Goal: Information Seeking & Learning: Learn about a topic

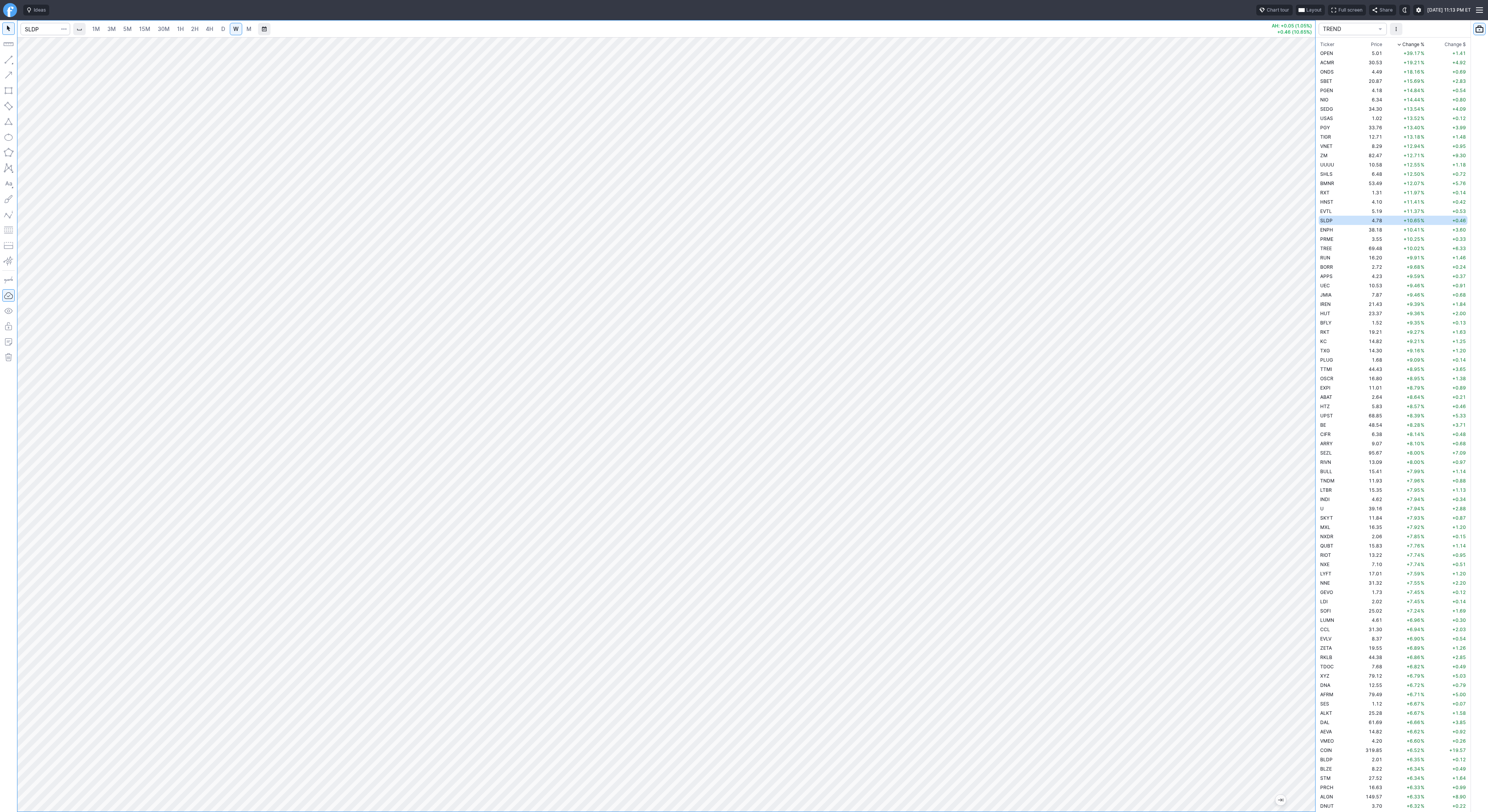
click at [1332, 227] on span "ENPH" at bounding box center [1327, 230] width 13 height 6
click at [1312, 348] on div at bounding box center [667, 424] width 1298 height 775
click at [246, 30] on span "M" at bounding box center [249, 29] width 5 height 7
click at [239, 29] on link "W" at bounding box center [236, 29] width 12 height 12
click at [48, 61] on span "Line" at bounding box center [46, 61] width 32 height 8
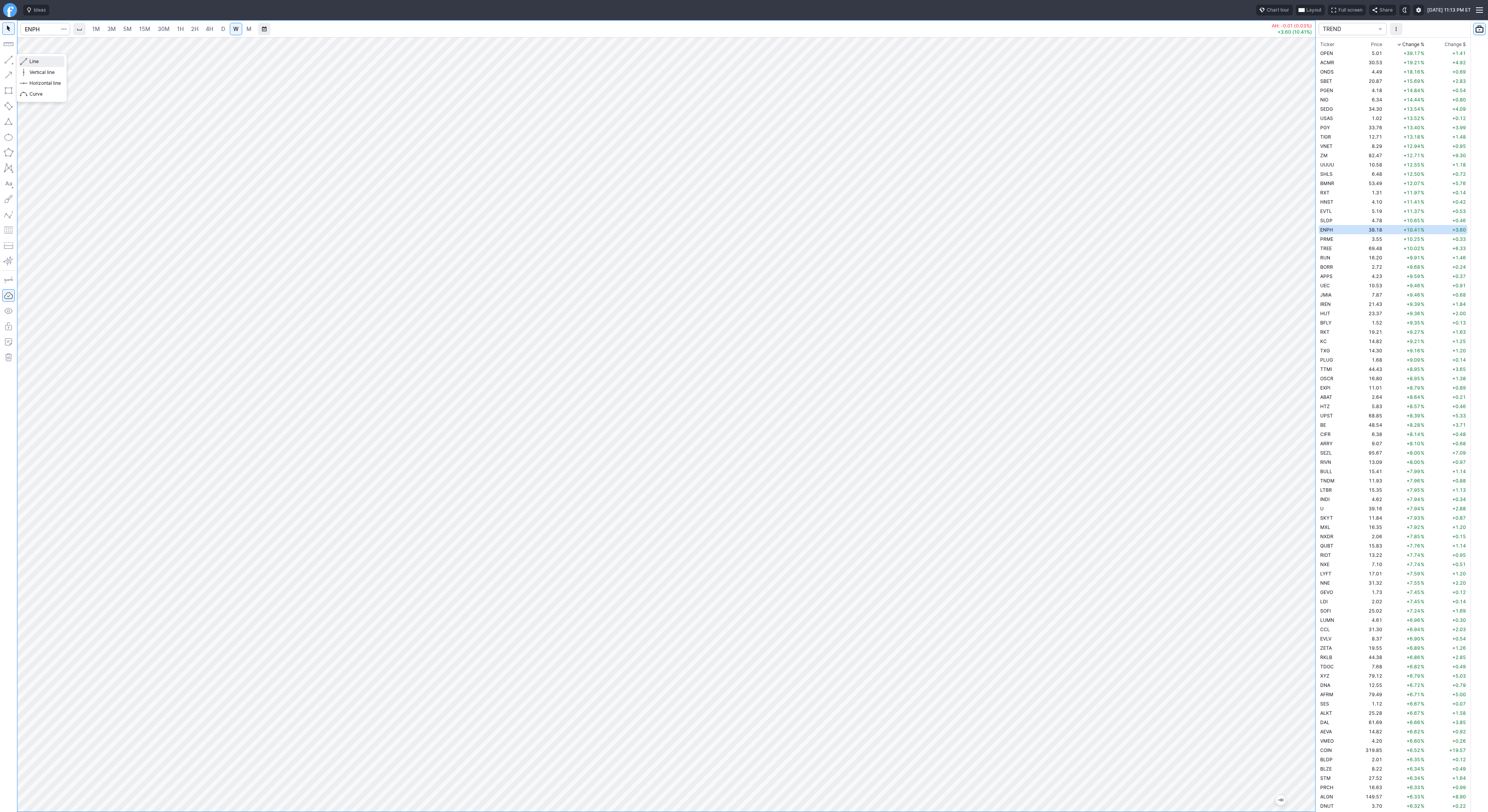
click at [34, 61] on span "Line" at bounding box center [46, 61] width 32 height 8
click at [34, 59] on span "Line" at bounding box center [46, 61] width 32 height 8
click at [33, 63] on span "Line" at bounding box center [46, 61] width 32 height 8
click at [1344, 242] on td "PRME" at bounding box center [1334, 239] width 31 height 9
click at [39, 61] on span "Line" at bounding box center [46, 61] width 32 height 8
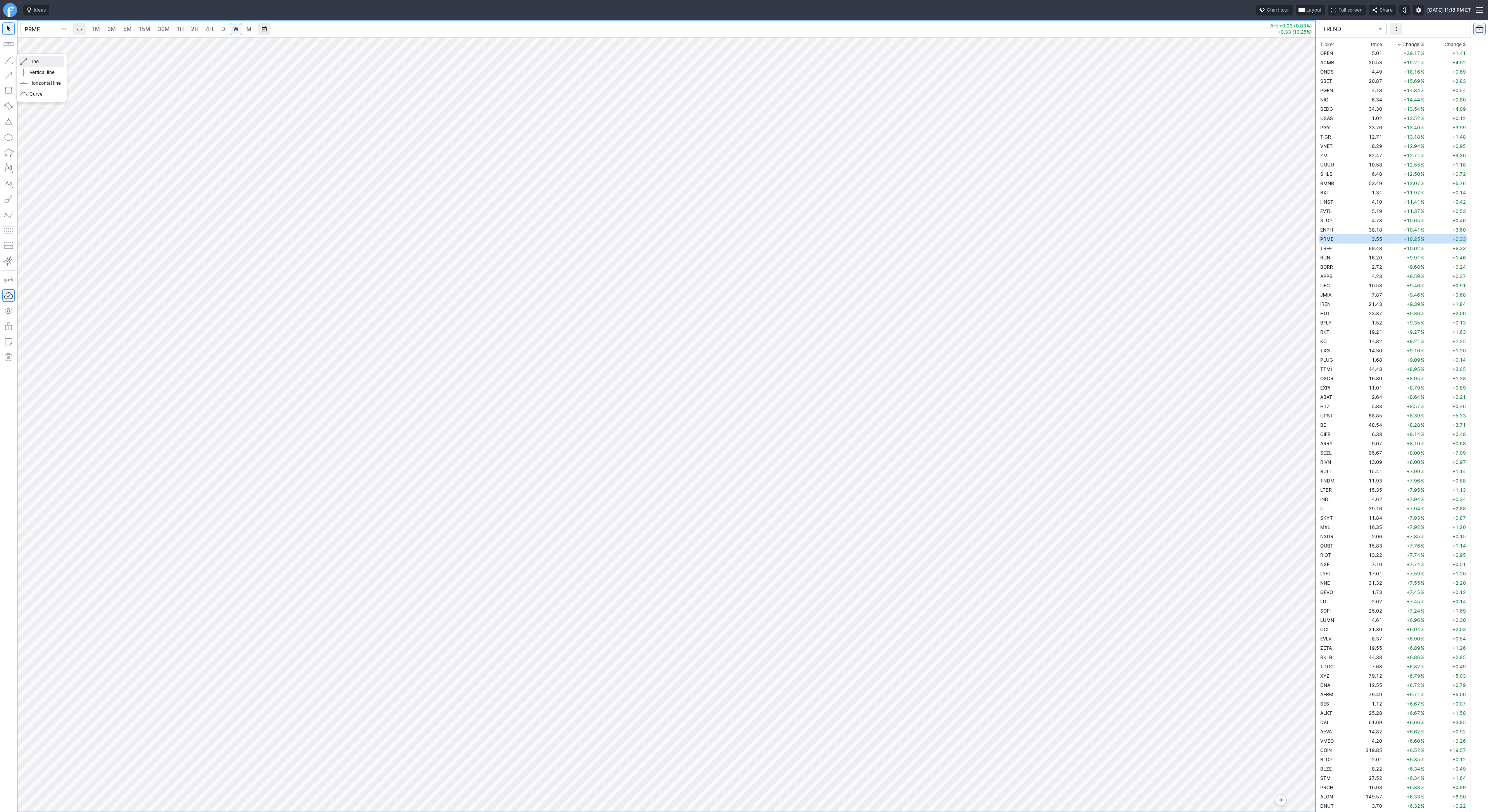
drag, startPoint x: 48, startPoint y: 62, endPoint x: 54, endPoint y: 69, distance: 9.2
click at [48, 63] on span "Line" at bounding box center [46, 61] width 32 height 8
click at [10, 57] on button "button" at bounding box center [8, 59] width 12 height 12
click at [221, 25] on span "D" at bounding box center [223, 29] width 4 height 7
click at [1361, 248] on td "69.48" at bounding box center [1367, 248] width 34 height 9
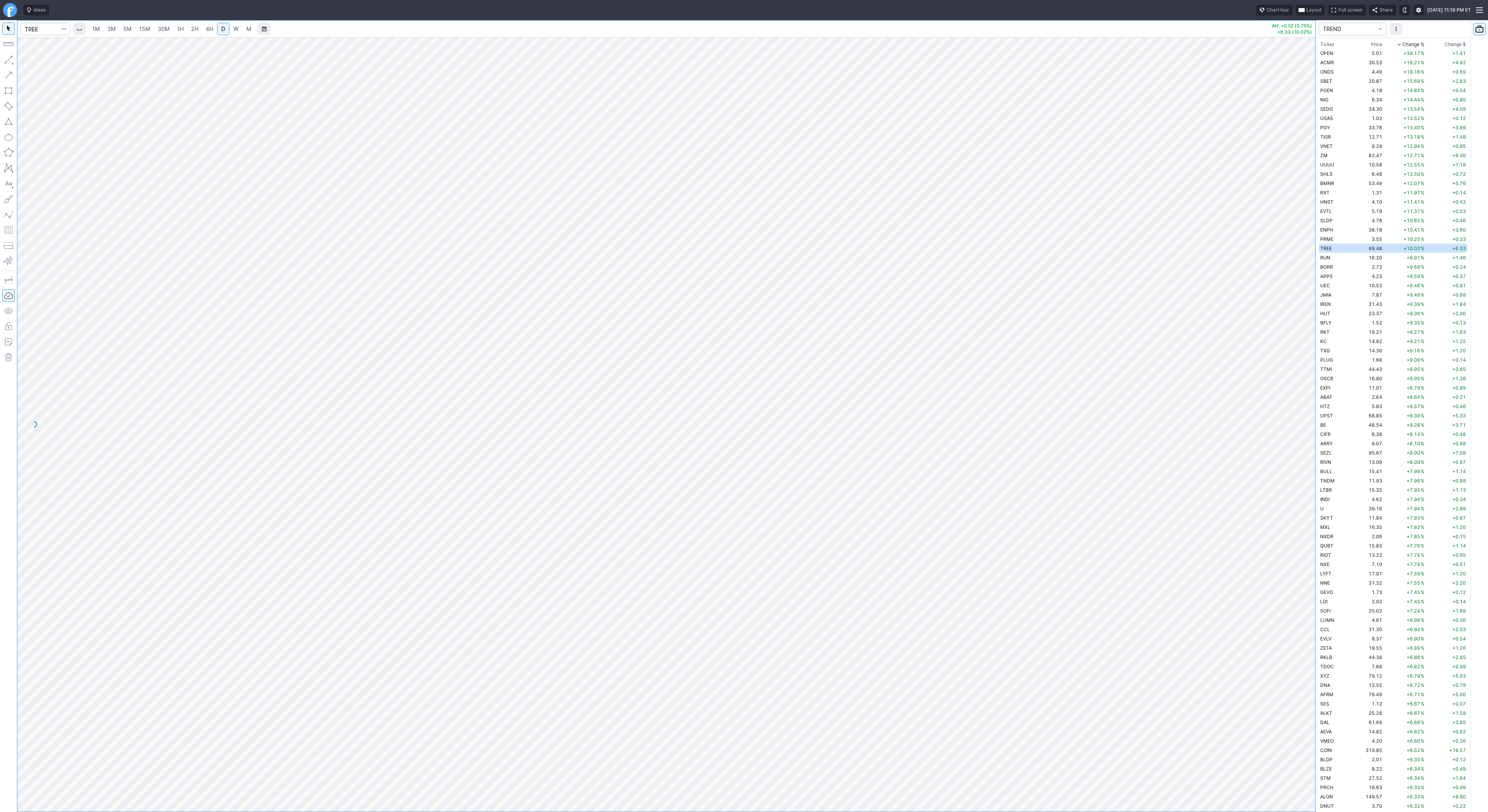
click at [239, 26] on link "W" at bounding box center [236, 29] width 12 height 12
click at [10, 59] on button "button" at bounding box center [8, 59] width 12 height 12
click at [37, 63] on span "Line" at bounding box center [46, 61] width 32 height 8
click at [33, 61] on span "Line" at bounding box center [46, 61] width 32 height 8
click at [1333, 259] on td "RUN" at bounding box center [1334, 257] width 31 height 9
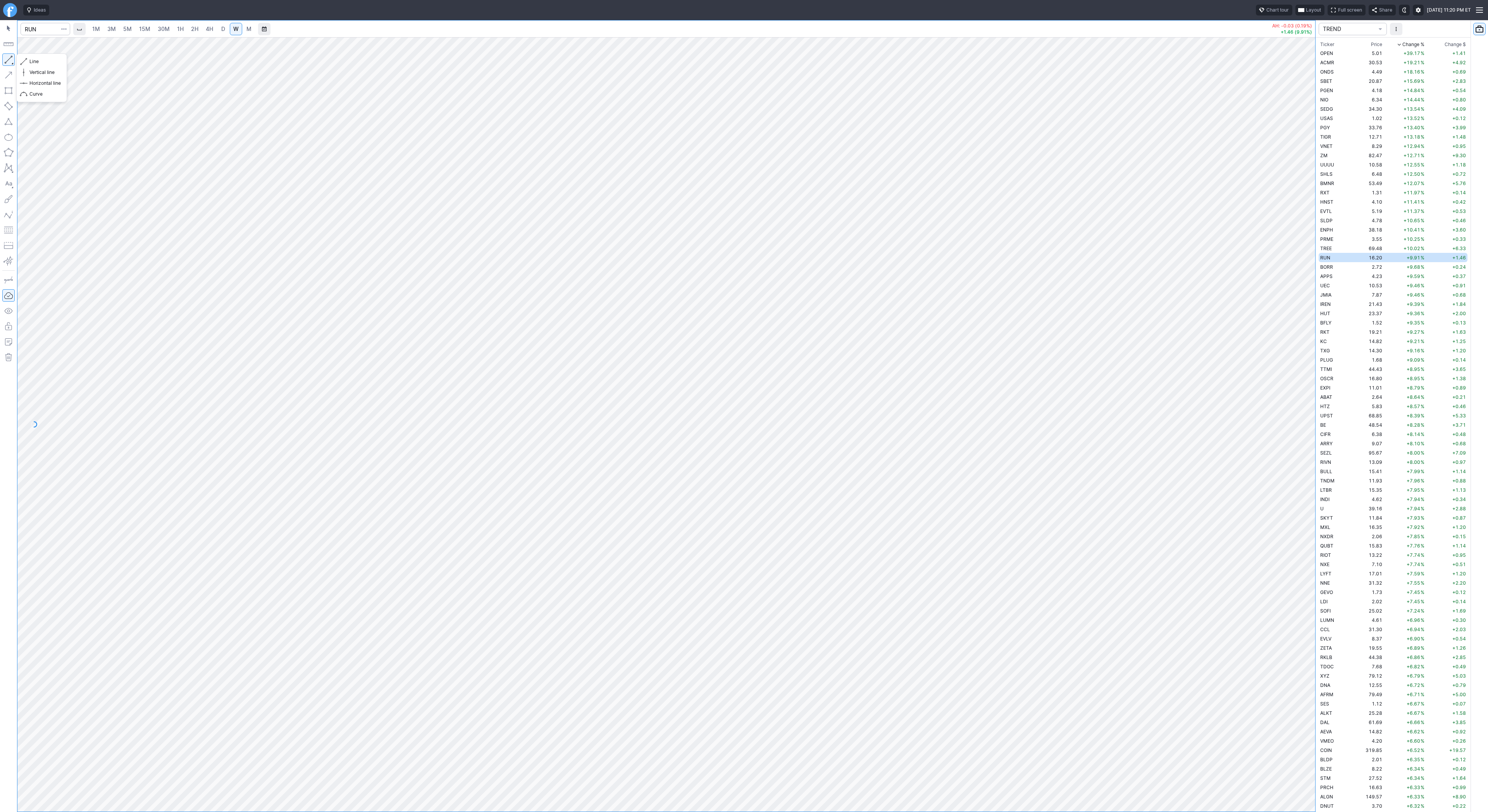
click at [10, 58] on button "button" at bounding box center [8, 59] width 12 height 12
click at [4, 61] on button "button" at bounding box center [8, 59] width 12 height 12
click at [217, 27] on link "D" at bounding box center [223, 29] width 12 height 12
click at [11, 61] on button "button" at bounding box center [8, 59] width 12 height 12
click at [12, 56] on button "button" at bounding box center [8, 59] width 12 height 12
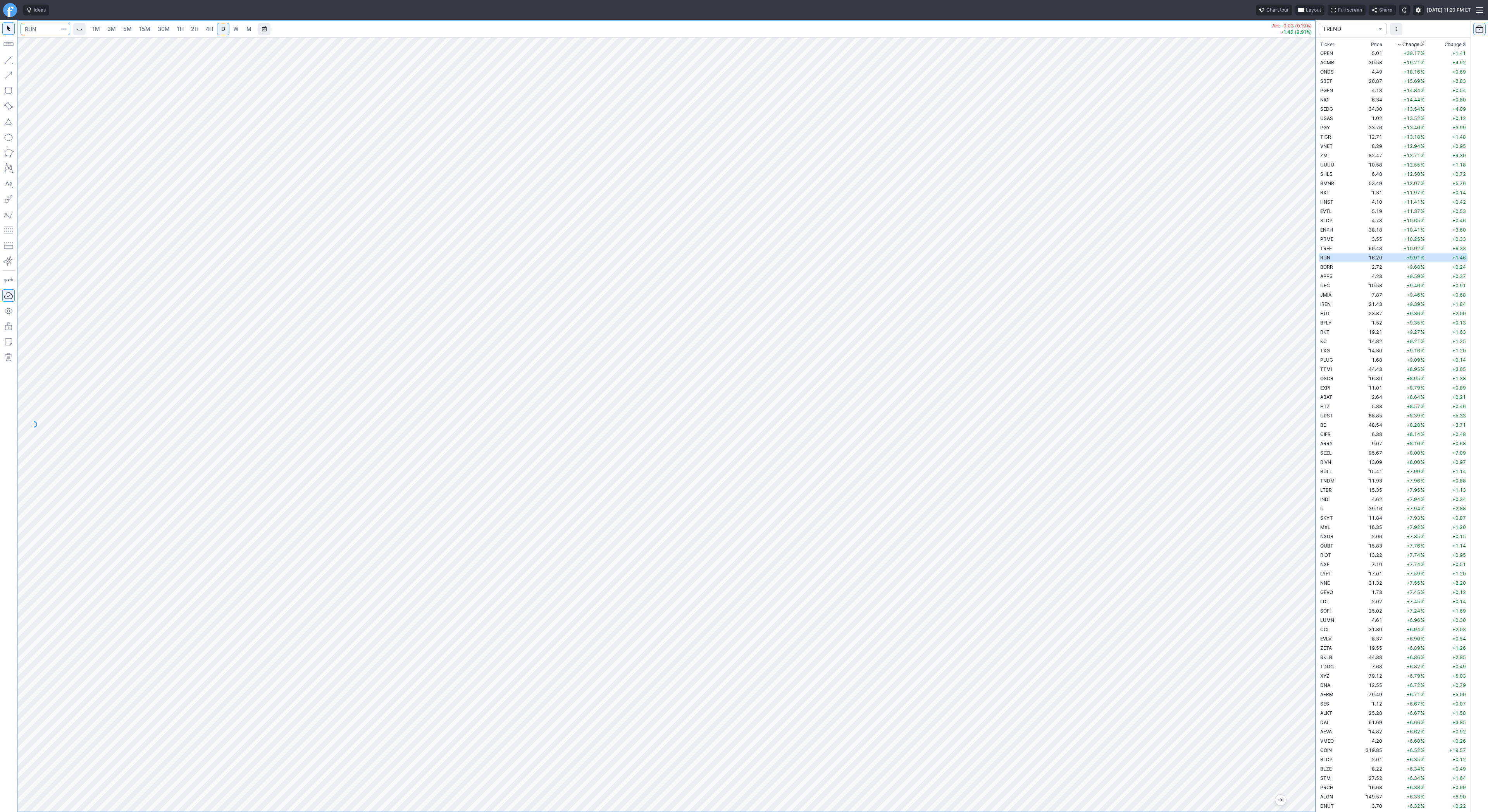
click at [32, 30] on input "Search" at bounding box center [46, 29] width 50 height 12
type input "eth"
click at [135, 144] on span "Eth ereum / USD" at bounding box center [107, 143] width 112 height 7
drag, startPoint x: 1308, startPoint y: 229, endPoint x: 1345, endPoint y: 430, distance: 204.4
click at [1349, 444] on div "1M 3M 5M 15M 30M 1H 2H 4H D W M -39.81 (0.83%) TREND Ticker Price Chg.% Change …" at bounding box center [744, 416] width 1488 height 792
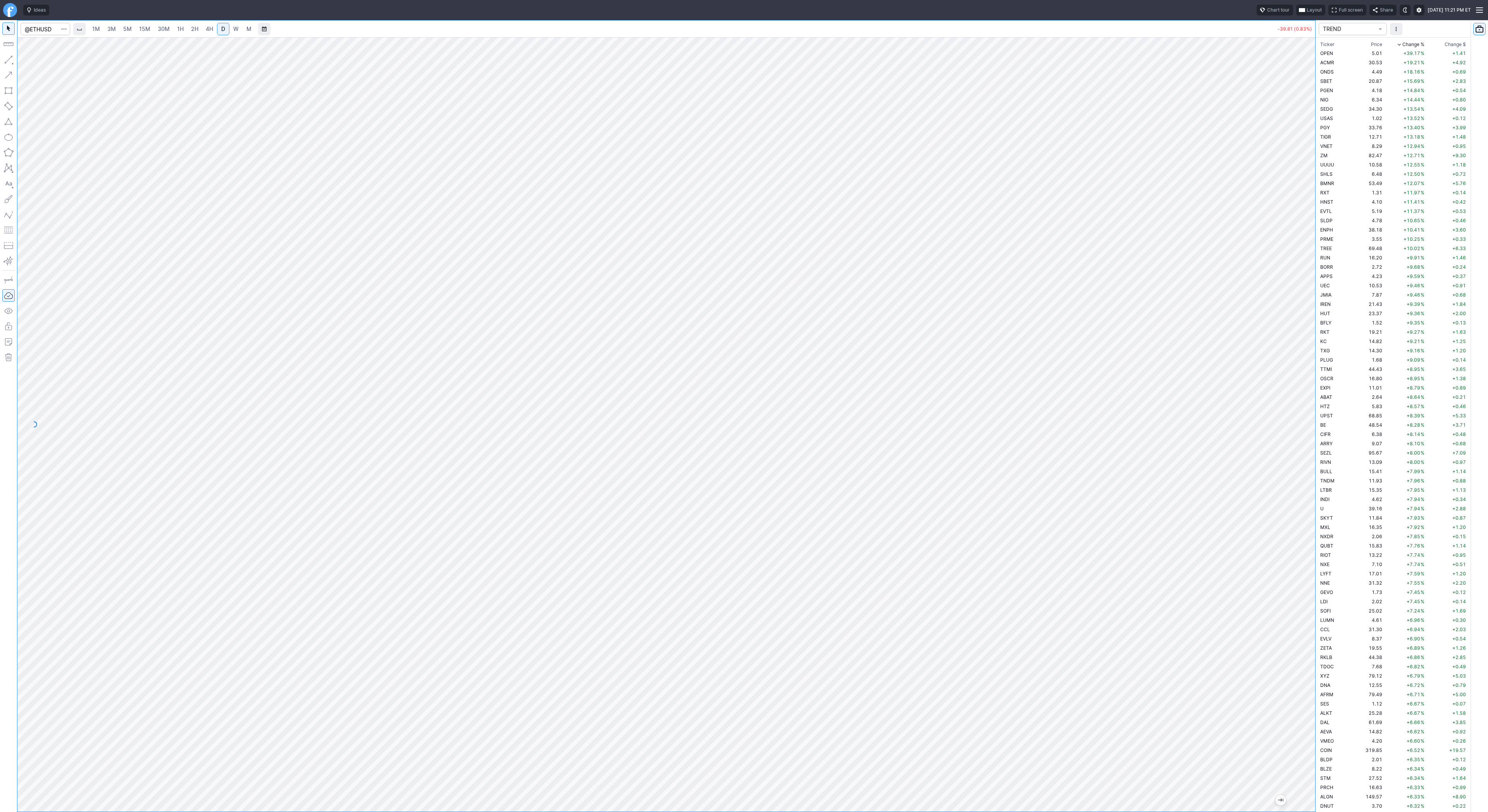
click at [1259, 423] on div at bounding box center [667, 424] width 1298 height 775
click at [49, 29] on input "Search" at bounding box center [46, 29] width 50 height 12
type input "baba"
click at [233, 30] on span "W" at bounding box center [236, 29] width 5 height 7
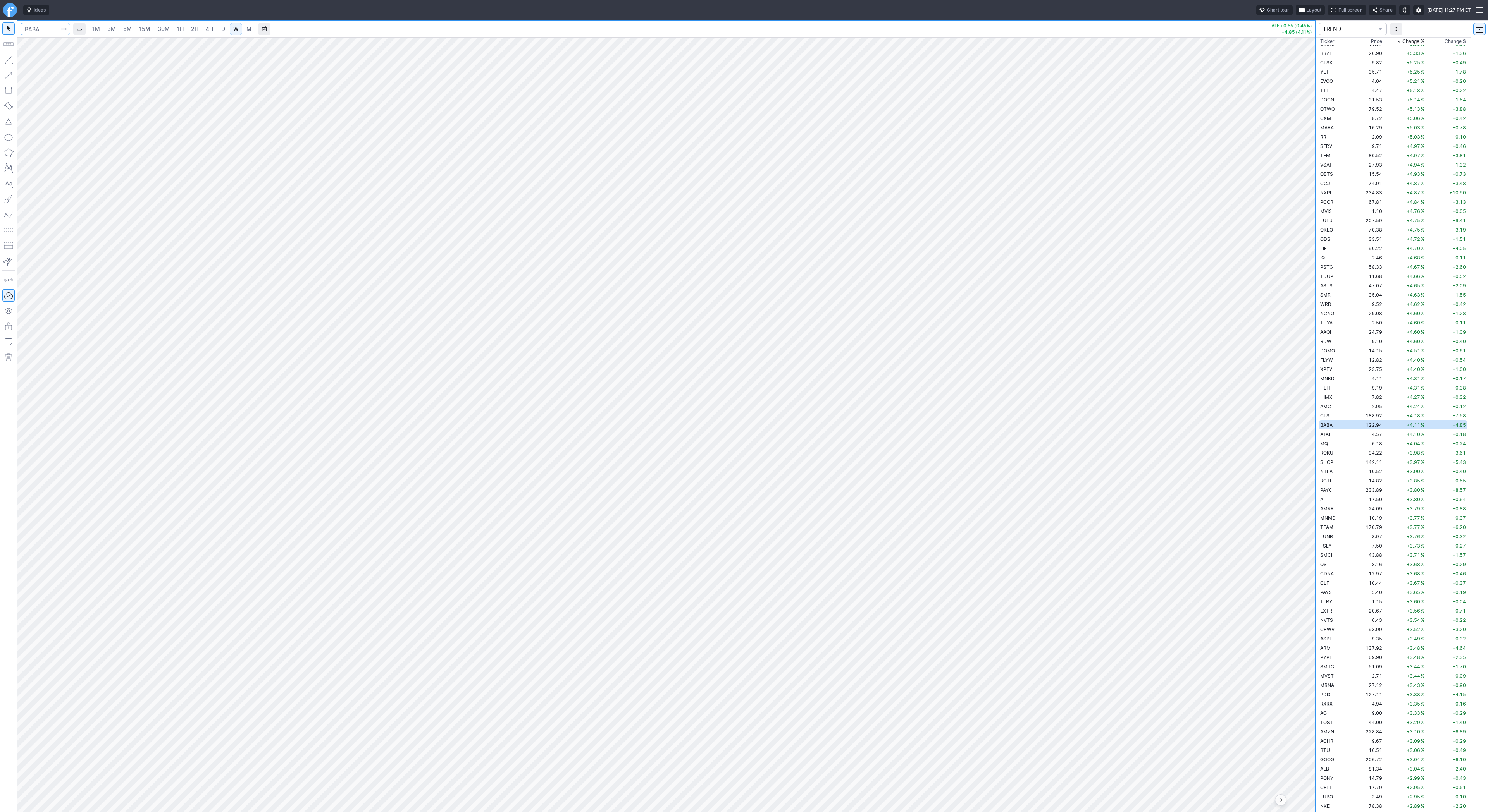
click at [35, 30] on input "Search" at bounding box center [46, 29] width 50 height 12
type input "pltr"
click at [217, 30] on link "D" at bounding box center [223, 29] width 12 height 12
click at [214, 29] on link "4H" at bounding box center [209, 29] width 15 height 12
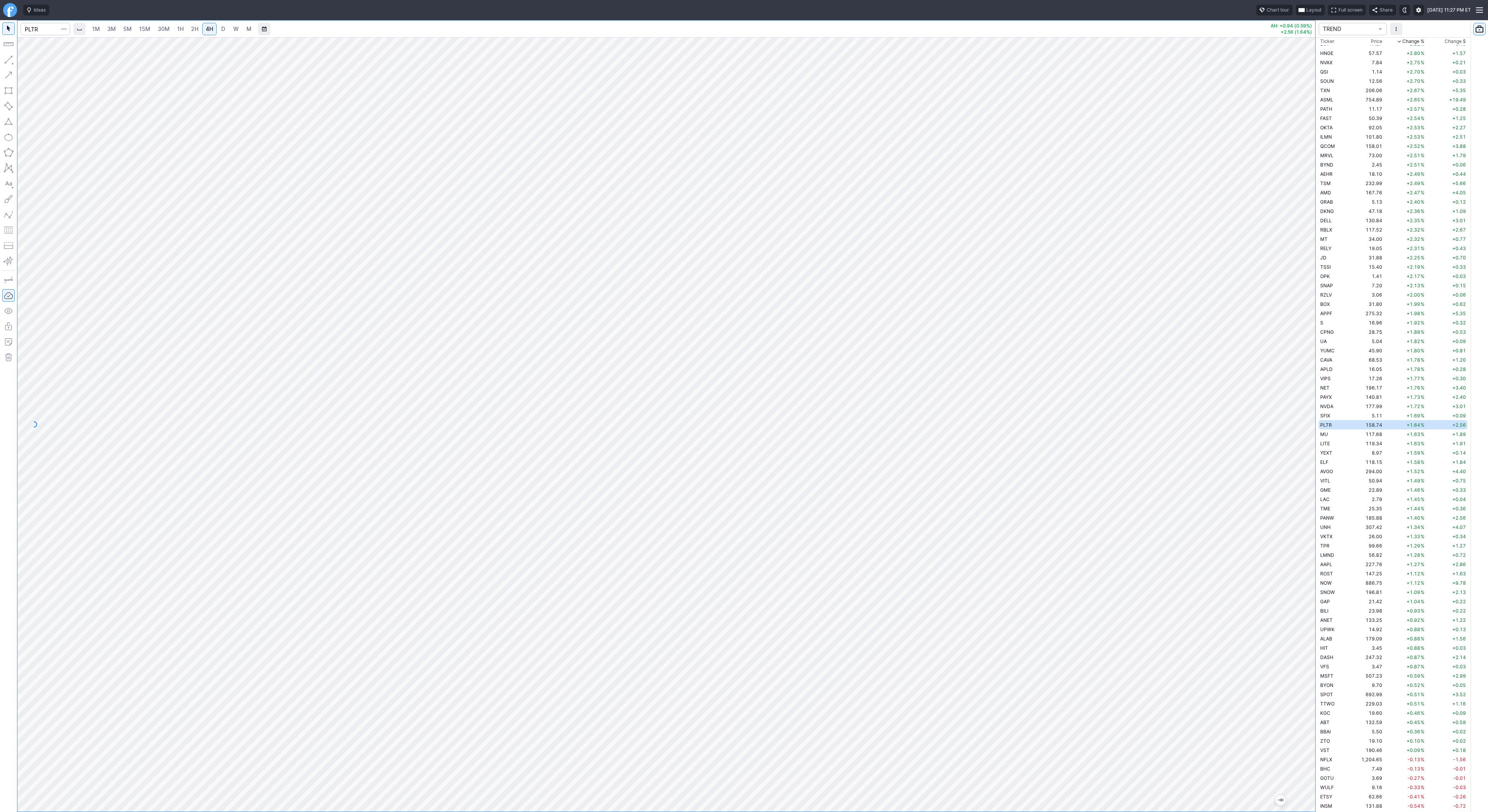
click at [177, 27] on span "1H" at bounding box center [180, 29] width 7 height 7
drag, startPoint x: 5, startPoint y: 61, endPoint x: 30, endPoint y: 93, distance: 40.6
click at [5, 61] on button "button" at bounding box center [8, 59] width 12 height 12
click at [9, 58] on button "button" at bounding box center [8, 59] width 12 height 12
click at [36, 59] on span "Line" at bounding box center [46, 61] width 32 height 8
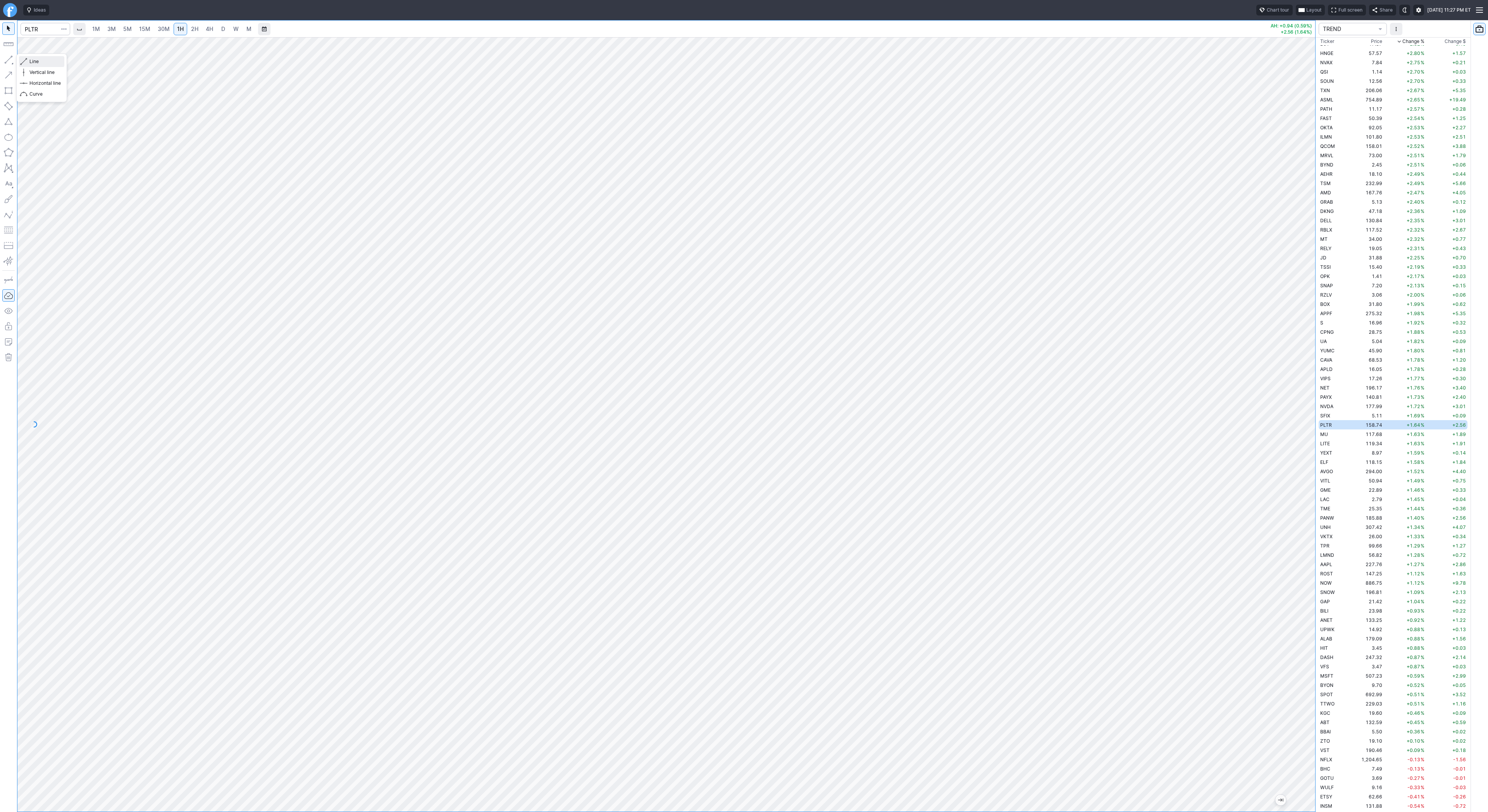
click at [39, 60] on span "Line" at bounding box center [46, 61] width 32 height 8
click at [39, 58] on span "Line" at bounding box center [46, 61] width 32 height 8
click at [39, 59] on span "Line" at bounding box center [46, 61] width 32 height 8
click at [1331, 435] on td "MU" at bounding box center [1334, 434] width 31 height 9
click at [223, 29] on span "D" at bounding box center [223, 29] width 4 height 7
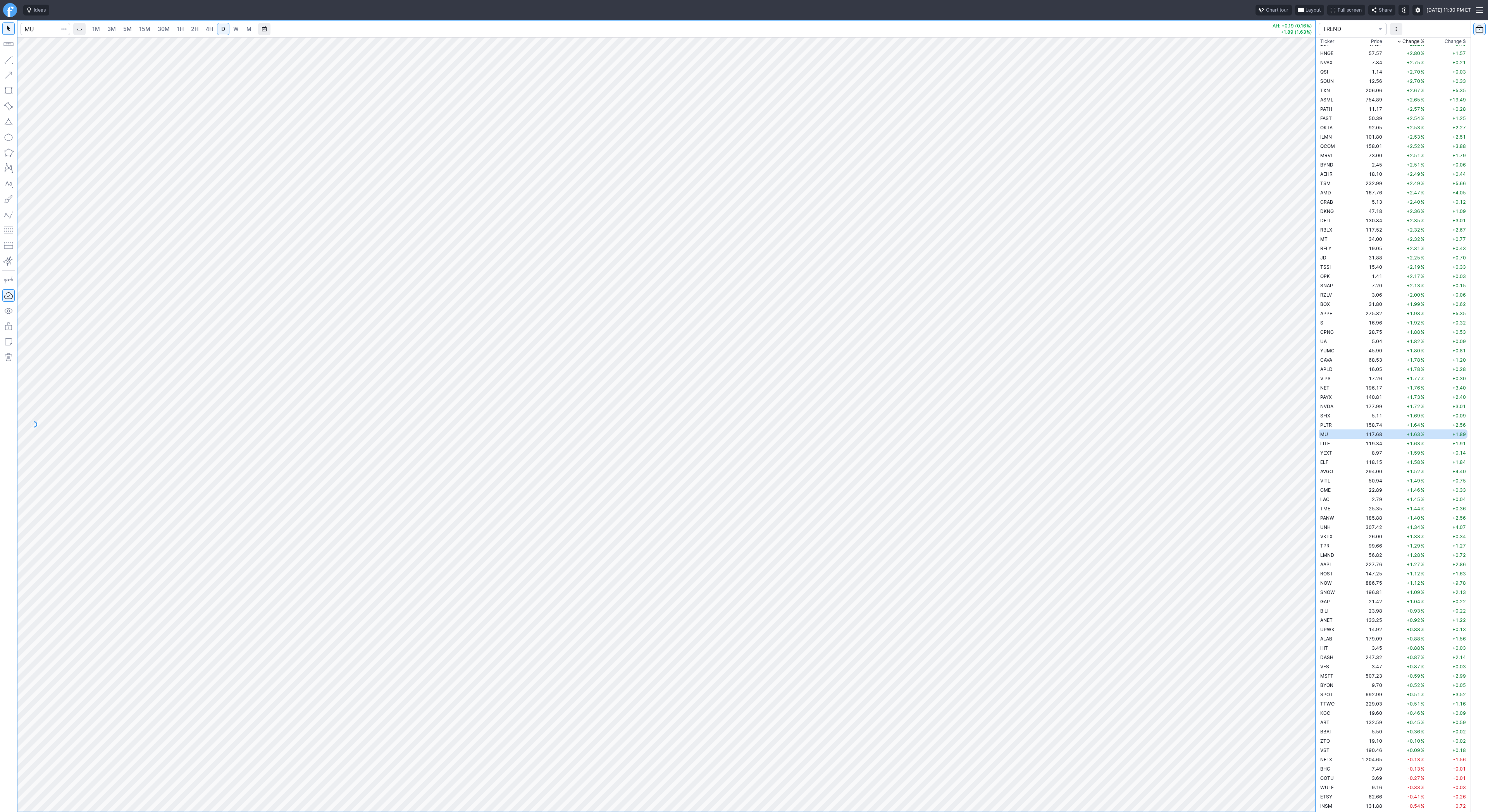
click at [259, 30] on button "Range" at bounding box center [264, 29] width 12 height 12
click at [235, 26] on div at bounding box center [744, 406] width 1488 height 812
click at [236, 33] on span "W" at bounding box center [236, 29] width 5 height 8
click at [5, 56] on button "button" at bounding box center [8, 59] width 12 height 12
click at [10, 61] on button "button" at bounding box center [8, 59] width 12 height 12
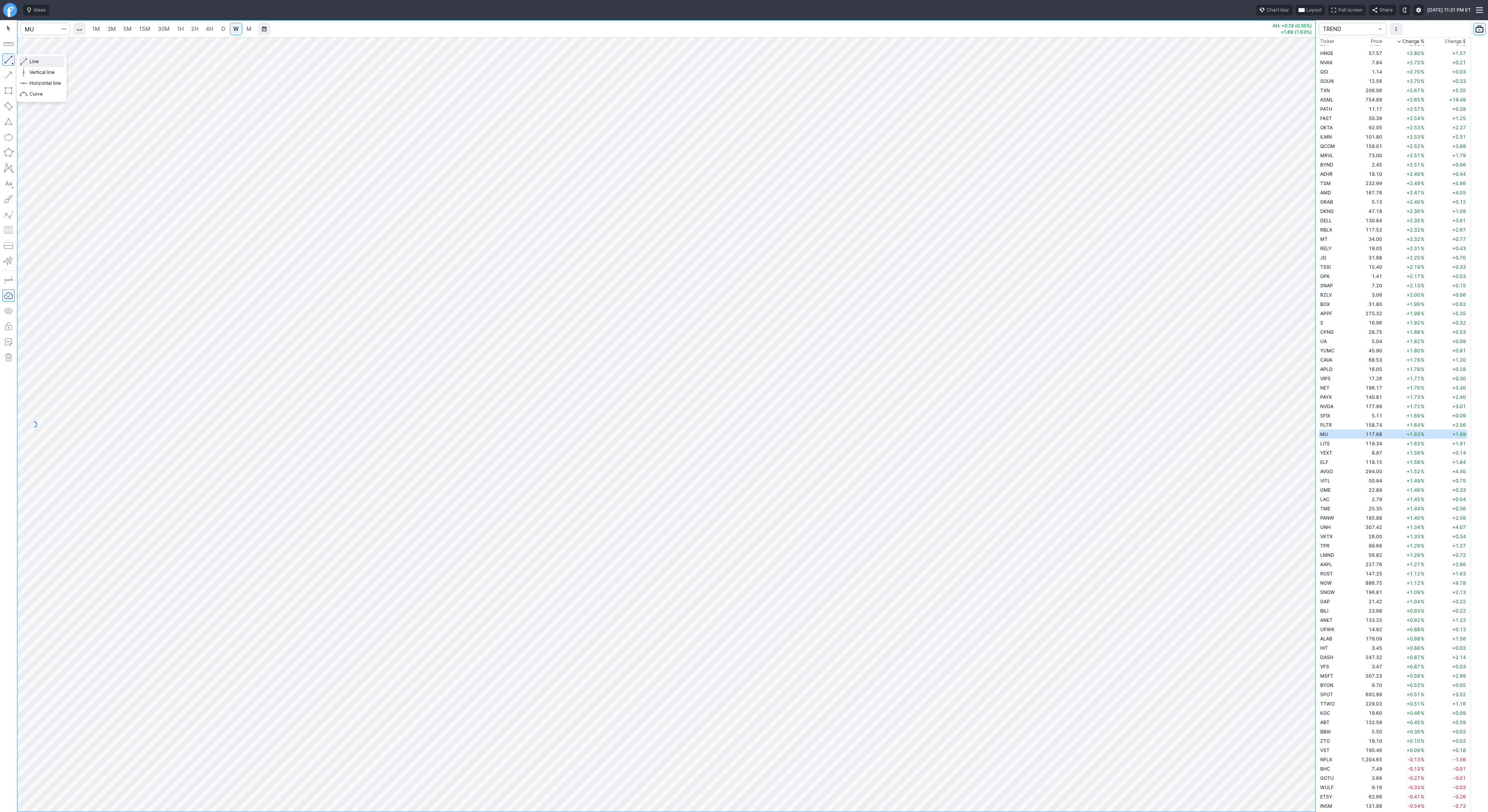
click at [43, 59] on span "Line" at bounding box center [46, 61] width 32 height 8
drag, startPoint x: 34, startPoint y: 60, endPoint x: 50, endPoint y: 74, distance: 21.3
click at [34, 61] on span "Line" at bounding box center [46, 61] width 32 height 8
click at [44, 61] on span "Line" at bounding box center [46, 61] width 32 height 8
drag, startPoint x: 5, startPoint y: 58, endPoint x: 16, endPoint y: 82, distance: 26.4
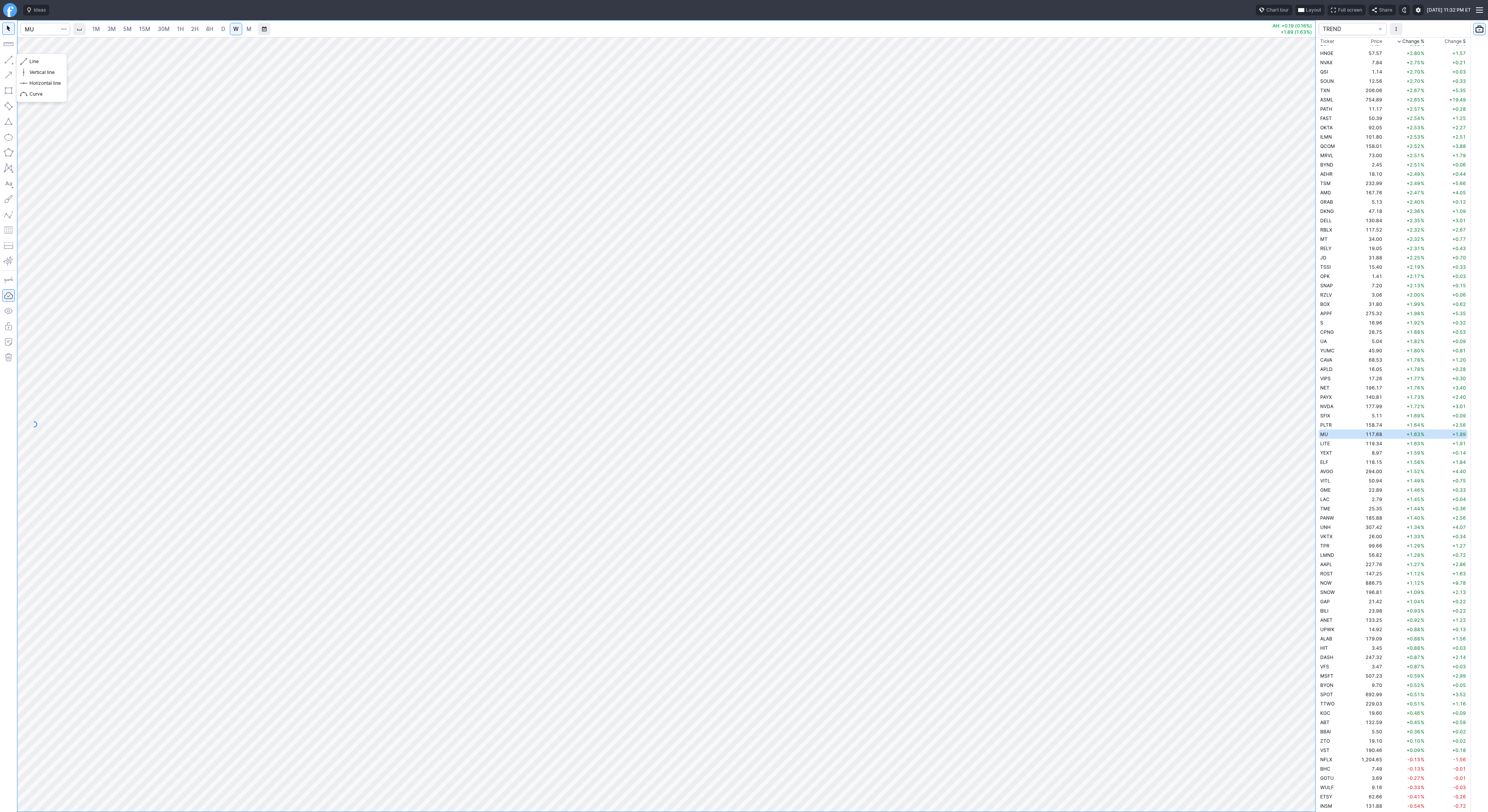
click at [5, 60] on button "button" at bounding box center [8, 59] width 12 height 12
click at [39, 66] on button "Line" at bounding box center [41, 62] width 46 height 11
click at [1342, 233] on td "RBLX" at bounding box center [1334, 229] width 31 height 9
click at [10, 58] on button "button" at bounding box center [8, 59] width 12 height 12
click at [46, 61] on span "Line" at bounding box center [46, 61] width 32 height 8
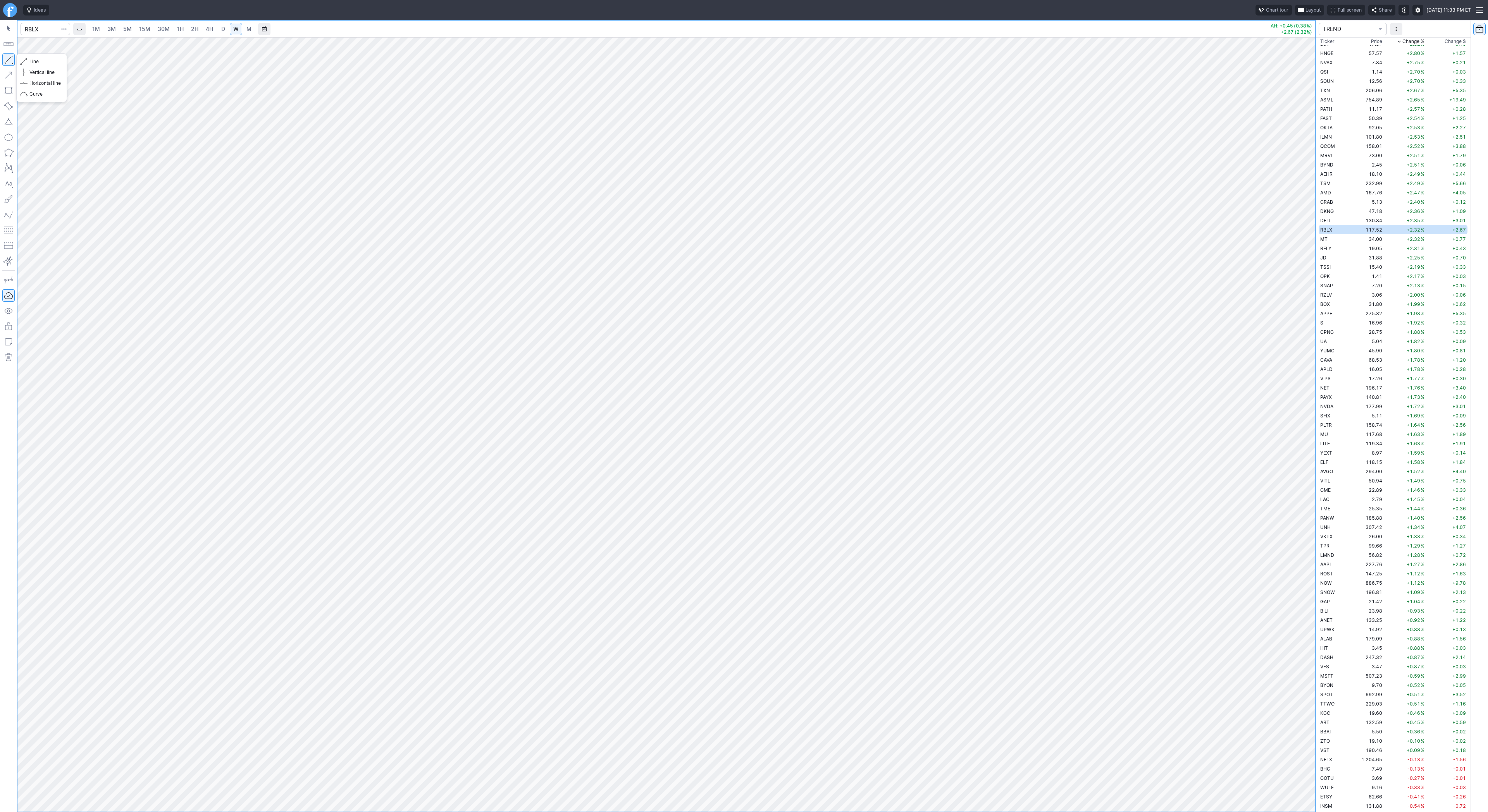
drag, startPoint x: 10, startPoint y: 61, endPoint x: 32, endPoint y: 95, distance: 40.5
click at [9, 61] on button "button" at bounding box center [8, 59] width 12 height 12
drag, startPoint x: 10, startPoint y: 54, endPoint x: 9, endPoint y: 89, distance: 35.0
click at [8, 58] on button "button" at bounding box center [8, 59] width 12 height 12
drag, startPoint x: 9, startPoint y: 58, endPoint x: 24, endPoint y: 89, distance: 34.4
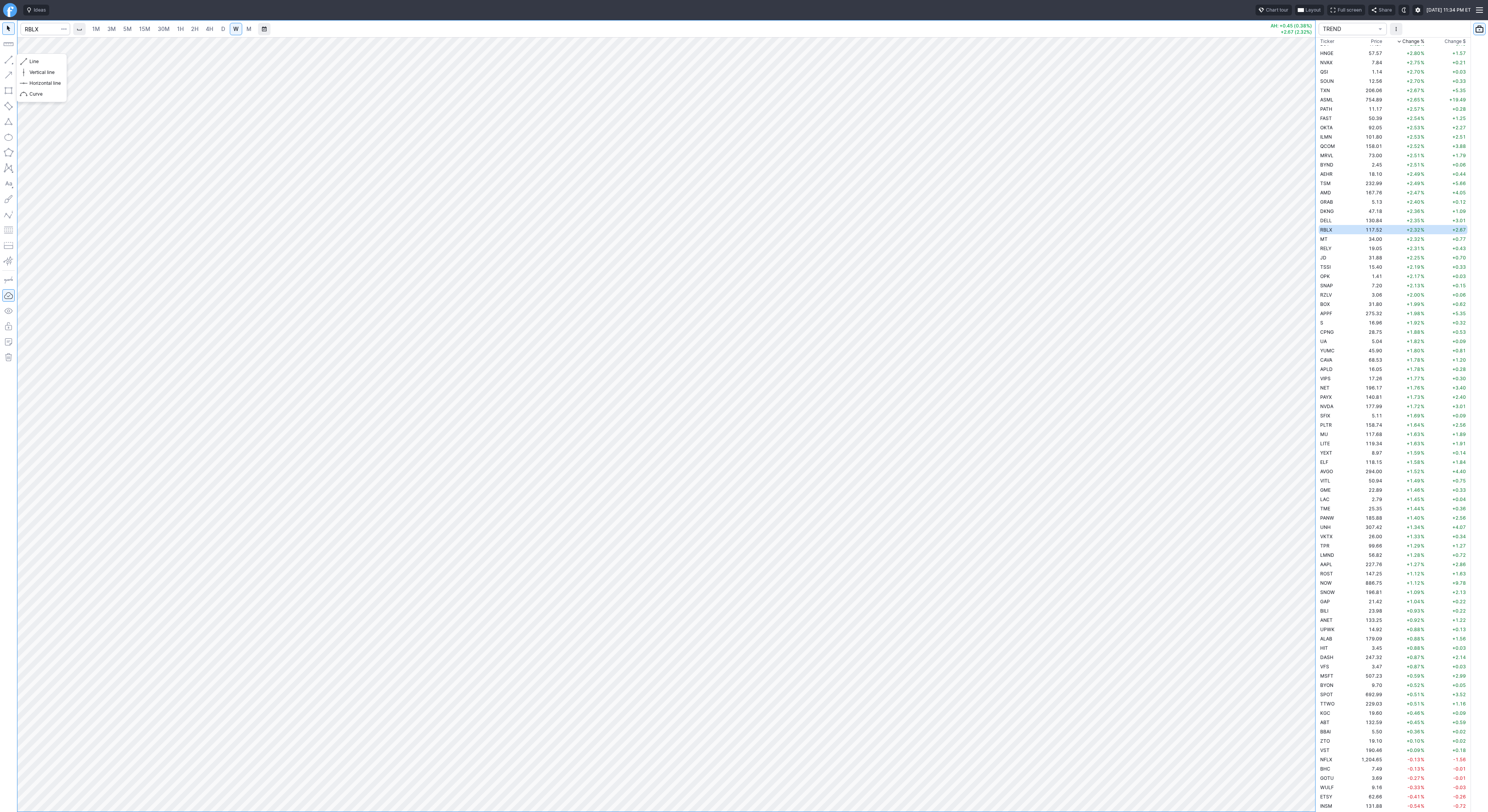
click at [9, 59] on button "button" at bounding box center [8, 59] width 12 height 12
click at [8, 58] on button "button" at bounding box center [8, 59] width 12 height 12
click at [8, 56] on button "button" at bounding box center [8, 59] width 12 height 12
drag, startPoint x: 9, startPoint y: 56, endPoint x: 22, endPoint y: 80, distance: 27.3
click at [9, 57] on button "button" at bounding box center [8, 59] width 12 height 12
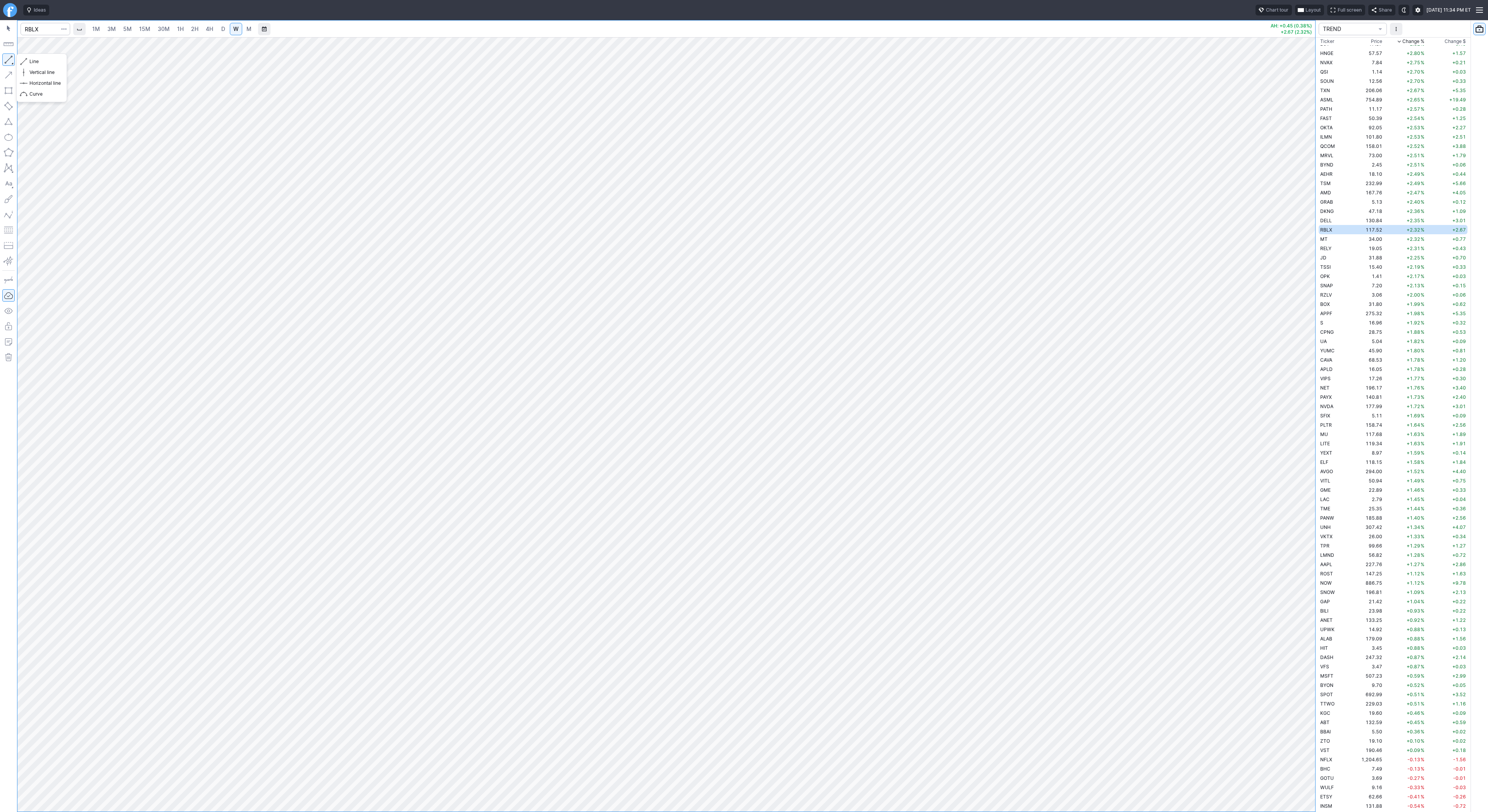
drag, startPoint x: 12, startPoint y: 56, endPoint x: 32, endPoint y: 93, distance: 42.1
click at [12, 58] on button "button" at bounding box center [8, 59] width 12 height 12
click at [1342, 52] on td "OPEN" at bounding box center [1334, 53] width 31 height 9
click at [1342, 61] on td "ACMR" at bounding box center [1334, 62] width 31 height 9
click at [1337, 72] on td "ONDS" at bounding box center [1334, 71] width 31 height 9
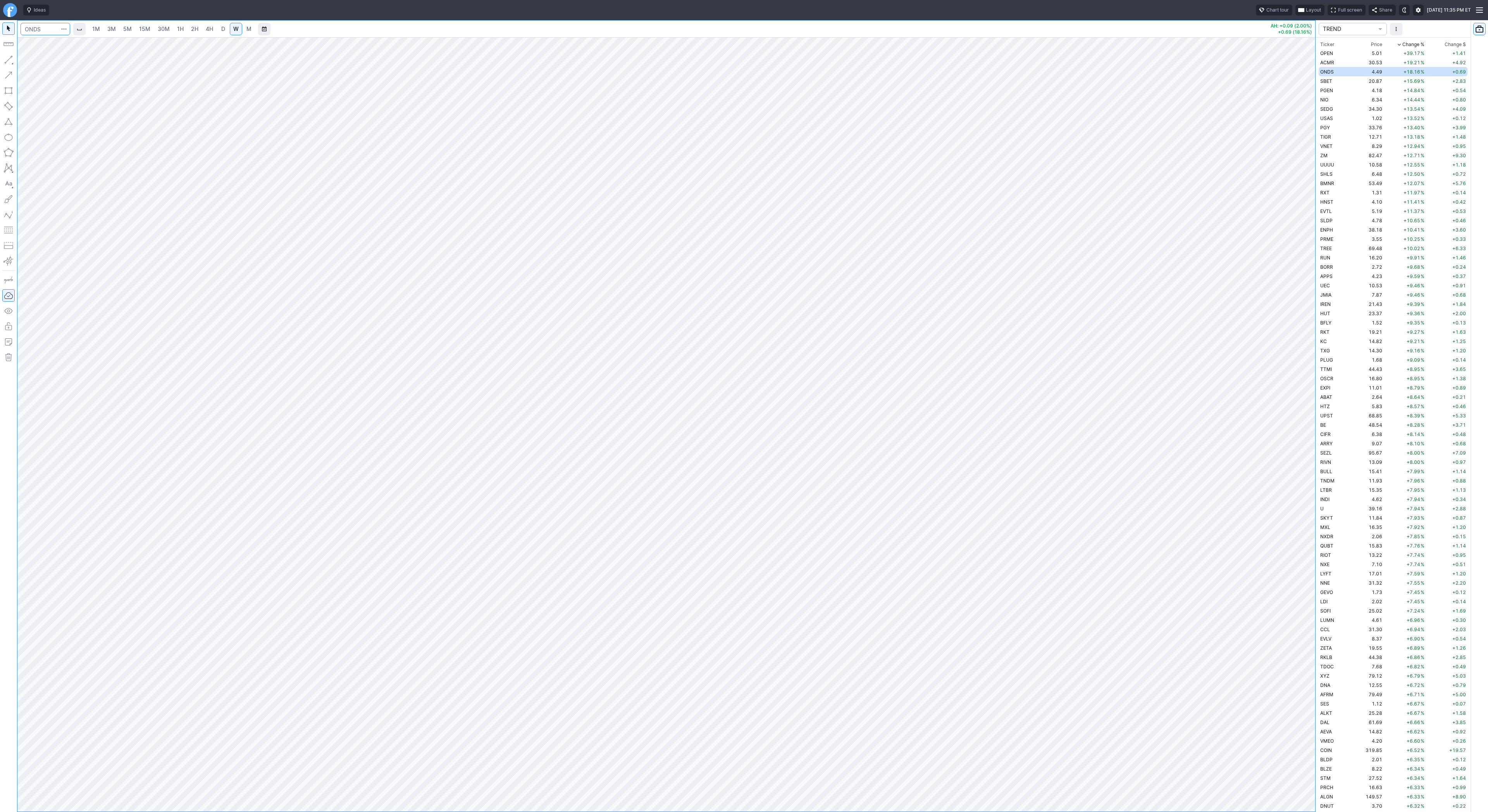
click at [49, 31] on input "Search" at bounding box center [46, 29] width 50 height 12
type input "open"
click at [217, 29] on link "D" at bounding box center [223, 29] width 12 height 12
click at [1294, 457] on div at bounding box center [667, 424] width 1298 height 775
click at [31, 62] on span "Line" at bounding box center [46, 61] width 32 height 8
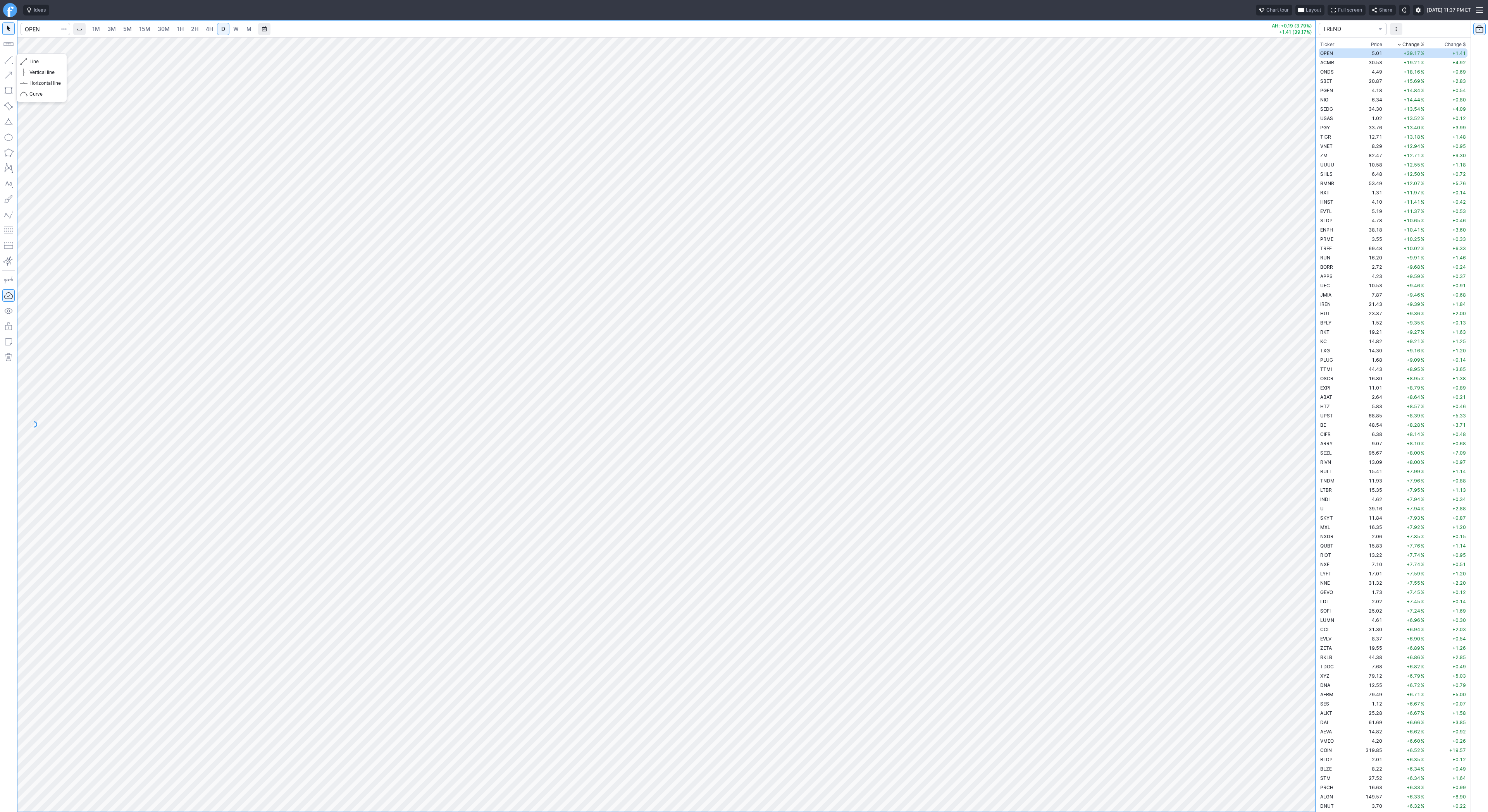
click at [12, 58] on button "button" at bounding box center [8, 59] width 12 height 12
click at [36, 30] on input "Search" at bounding box center [46, 29] width 50 height 12
type input "nio"
click at [42, 50] on button "NIO NIO Inc ADR NYSE" at bounding box center [106, 46] width 163 height 11
drag, startPoint x: 30, startPoint y: 61, endPoint x: 40, endPoint y: 75, distance: 17.2
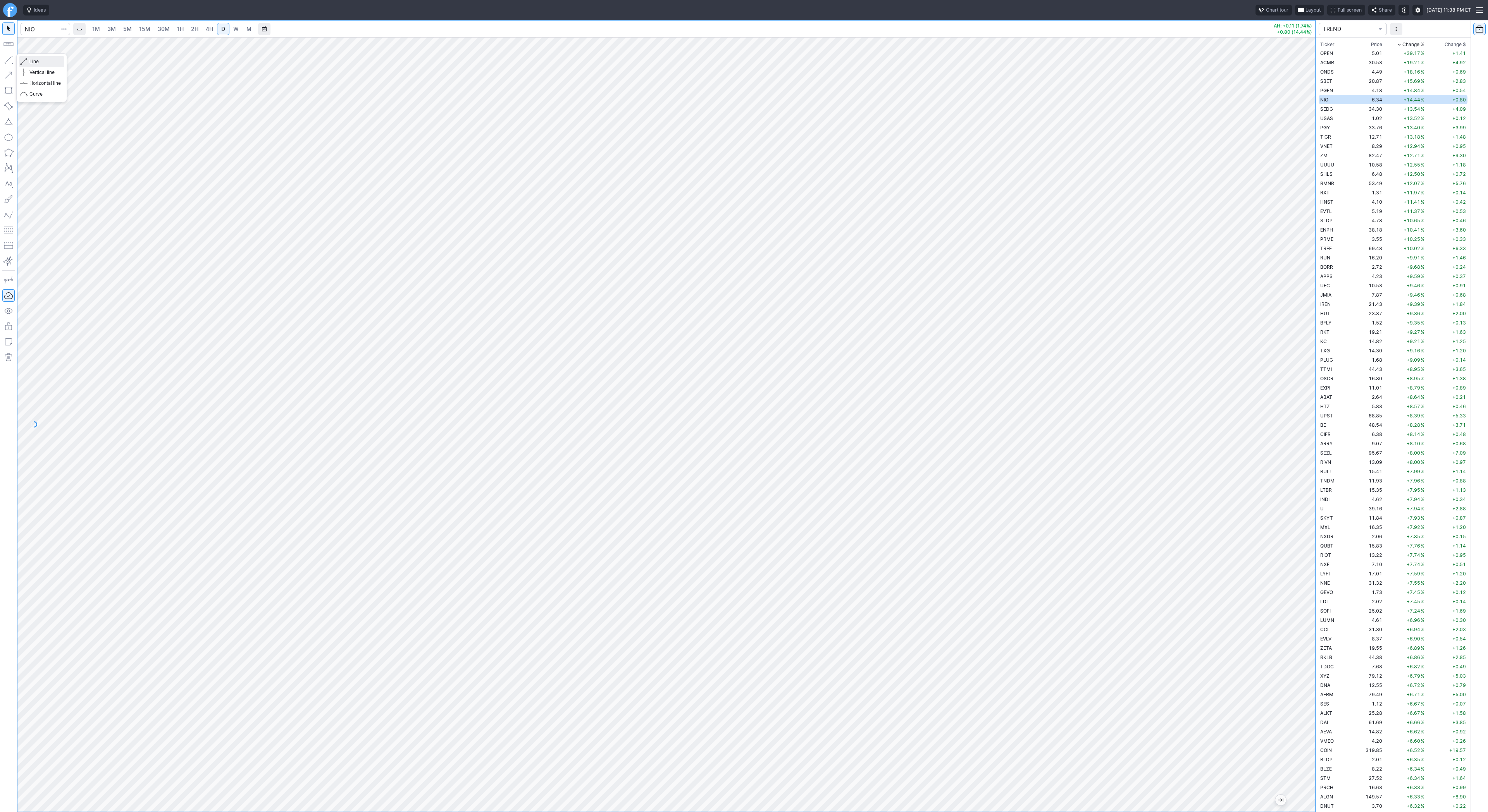
click at [30, 61] on span "Line" at bounding box center [46, 61] width 32 height 8
click at [7, 56] on button "button" at bounding box center [8, 59] width 12 height 12
drag, startPoint x: 5, startPoint y: 59, endPoint x: 29, endPoint y: 97, distance: 44.9
click at [6, 60] on button "button" at bounding box center [8, 59] width 12 height 12
click at [10, 59] on button "button" at bounding box center [8, 59] width 12 height 12
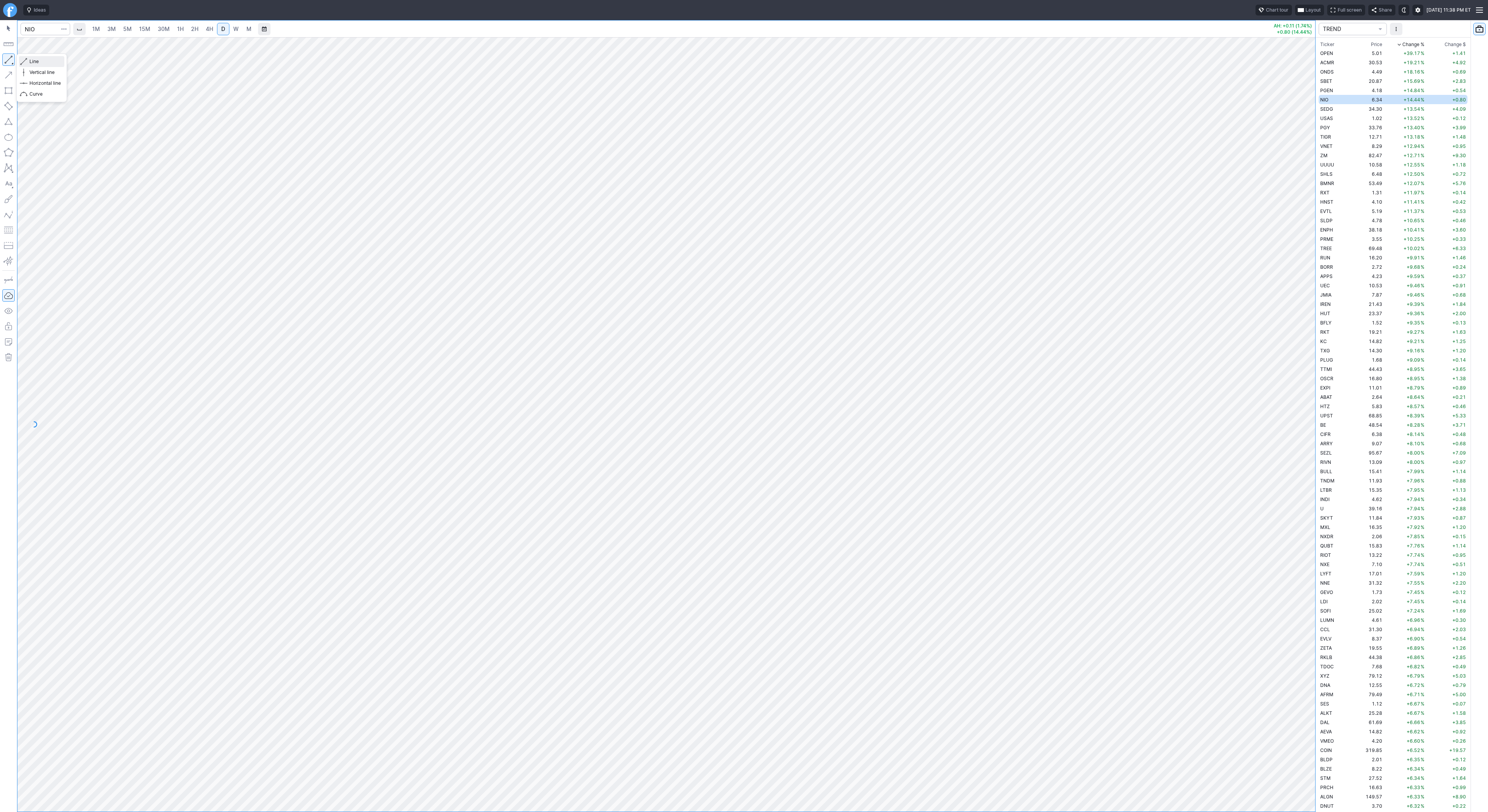
drag, startPoint x: 32, startPoint y: 58, endPoint x: 58, endPoint y: 87, distance: 38.9
click at [32, 59] on span "Line" at bounding box center [46, 61] width 32 height 8
click at [2, 56] on button "button" at bounding box center [8, 59] width 12 height 12
click at [7, 57] on button "button" at bounding box center [8, 59] width 12 height 12
drag, startPoint x: 10, startPoint y: 62, endPoint x: 12, endPoint y: 78, distance: 16.1
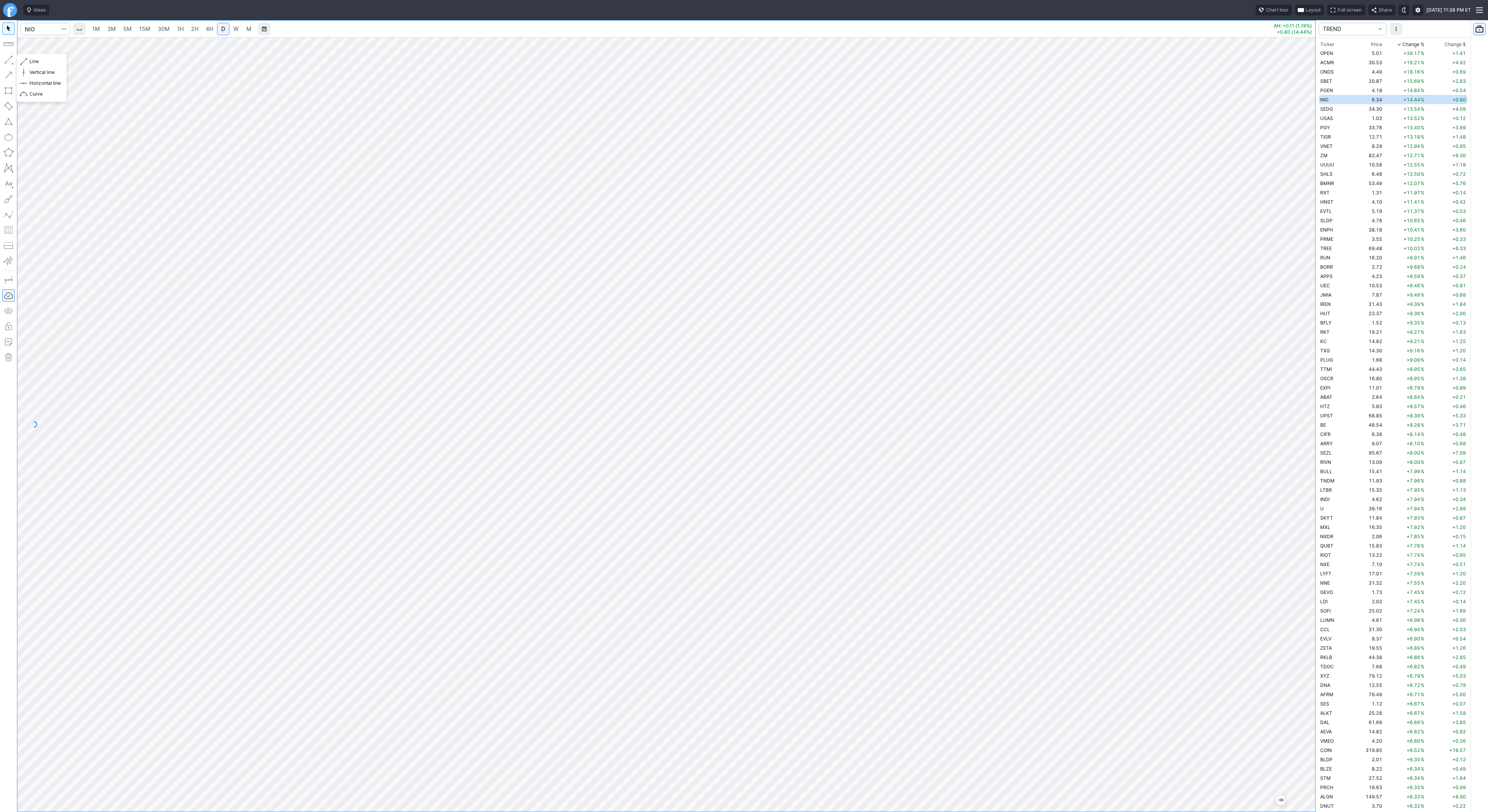
click at [10, 63] on button "button" at bounding box center [8, 59] width 12 height 12
click at [1338, 106] on td "SEDG" at bounding box center [1334, 109] width 31 height 9
click at [30, 29] on input "Search" at bounding box center [46, 29] width 50 height 12
type input "intc"
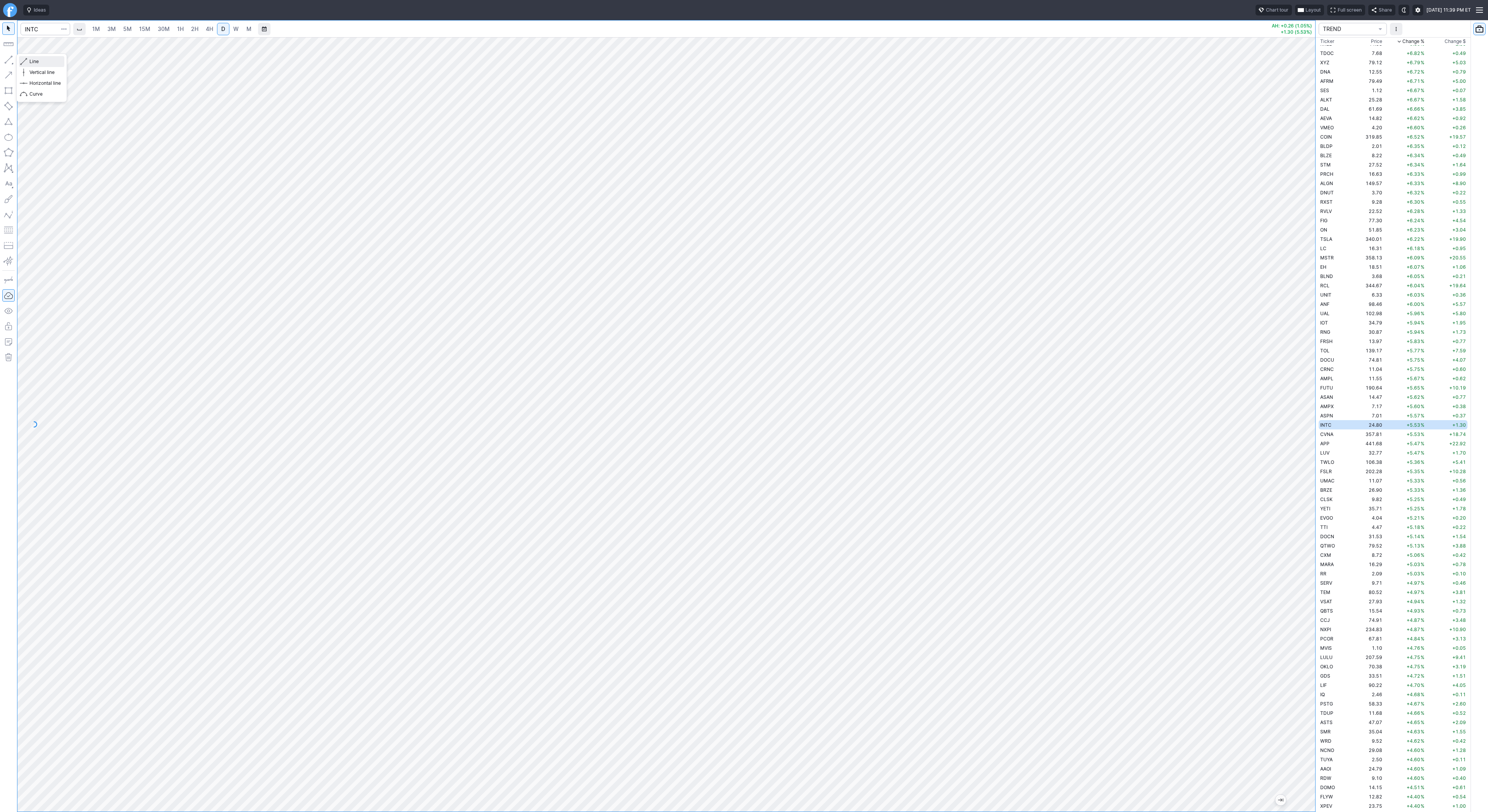
click at [35, 61] on span "Line" at bounding box center [46, 61] width 32 height 8
click at [41, 32] on input "Search" at bounding box center [46, 29] width 50 height 12
type input "nvda"
drag, startPoint x: 1308, startPoint y: 310, endPoint x: 1299, endPoint y: 450, distance: 140.3
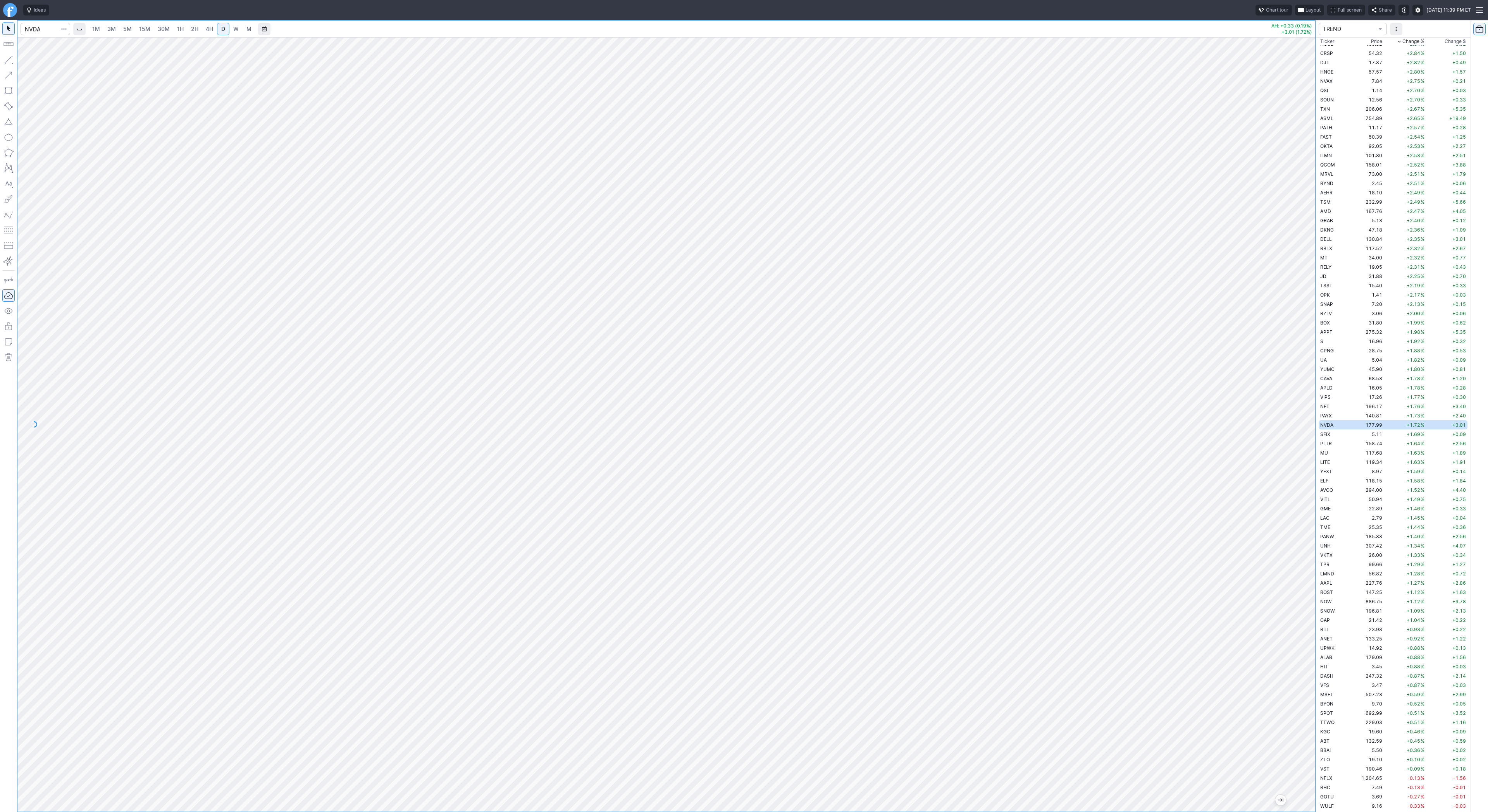
click at [1302, 464] on div at bounding box center [1306, 422] width 16 height 756
click at [33, 61] on span "Line" at bounding box center [46, 61] width 32 height 8
click at [3, 58] on button "button" at bounding box center [8, 59] width 12 height 12
click at [8, 56] on button "button" at bounding box center [8, 59] width 12 height 12
click at [36, 59] on span "Line" at bounding box center [46, 61] width 32 height 8
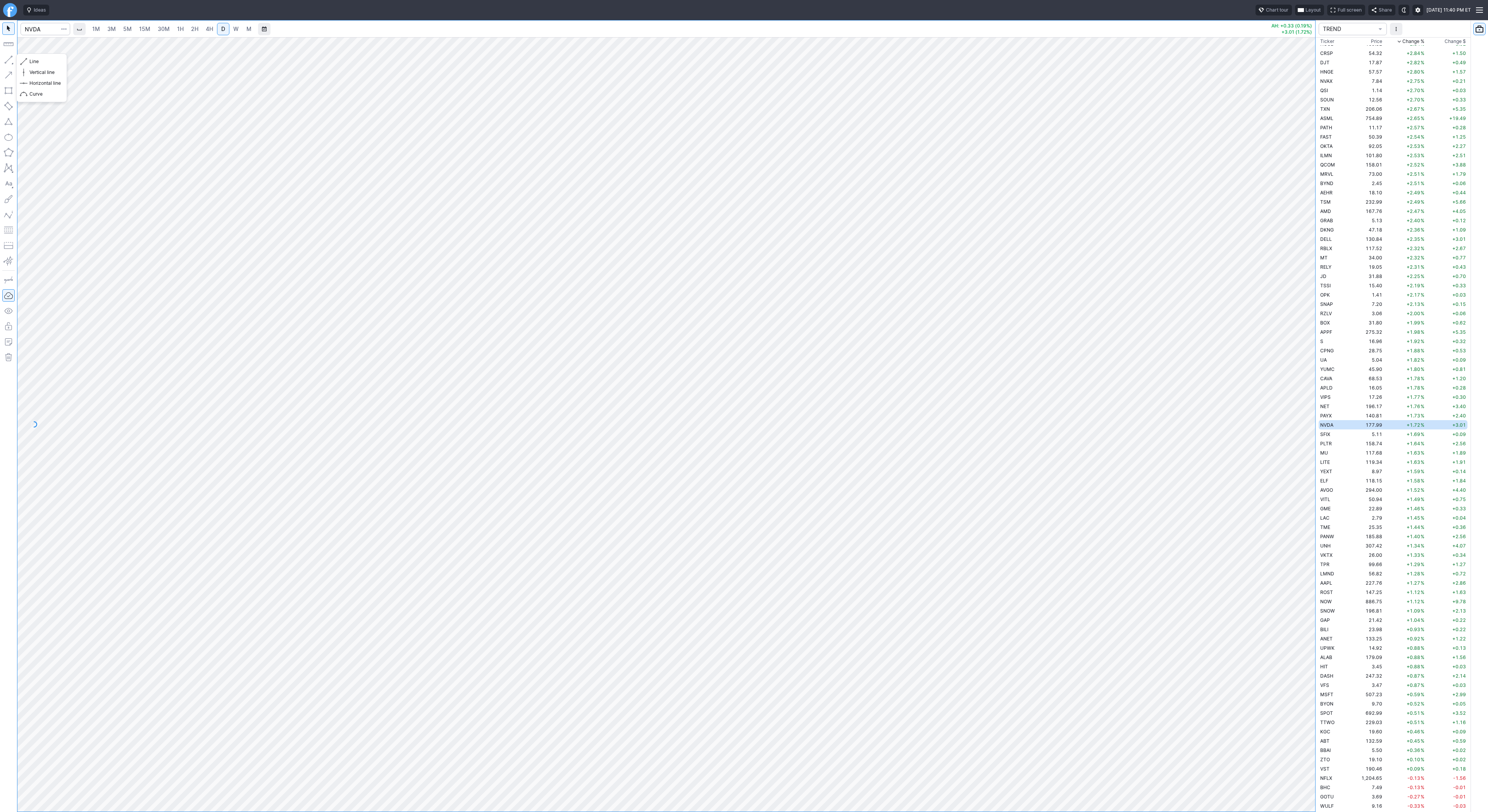
click at [5, 59] on button "button" at bounding box center [8, 59] width 12 height 12
drag, startPoint x: 35, startPoint y: 58, endPoint x: 47, endPoint y: 81, distance: 25.9
click at [35, 59] on span "Line" at bounding box center [46, 61] width 32 height 8
drag, startPoint x: 1303, startPoint y: 467, endPoint x: 1308, endPoint y: 561, distance: 94.1
click at [1308, 566] on div at bounding box center [1306, 422] width 16 height 756
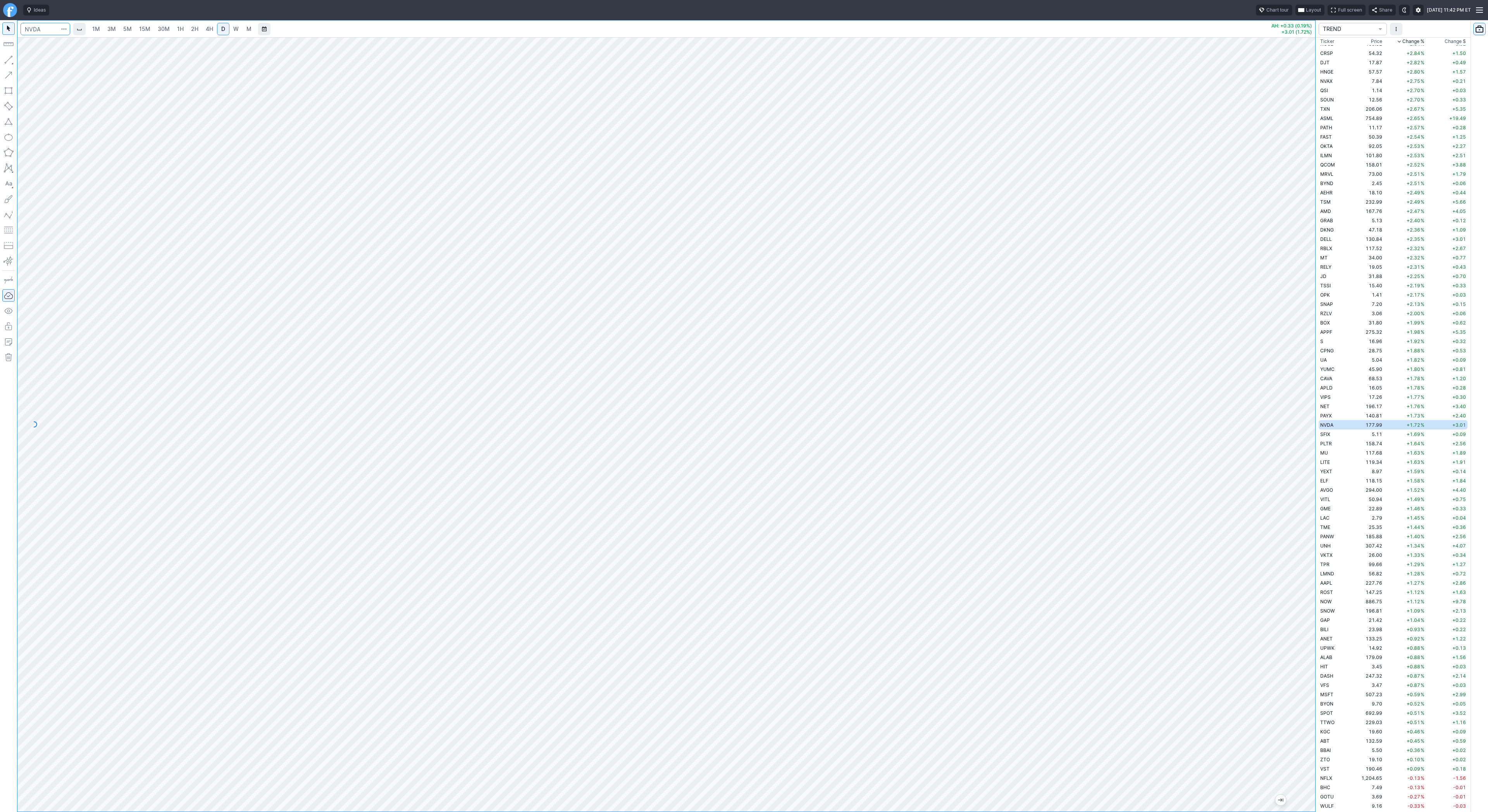
click at [41, 30] on input "Search" at bounding box center [46, 29] width 50 height 12
type input "pltr"
drag, startPoint x: 1303, startPoint y: 215, endPoint x: 1327, endPoint y: 361, distance: 148.0
click at [1327, 361] on div "1M 3M 5M 15M 30M 1H 2H 4H D W M AH: +0.94 (0.59%) +2.56 (1.64%) TREND Ticker Pr…" at bounding box center [744, 416] width 1488 height 792
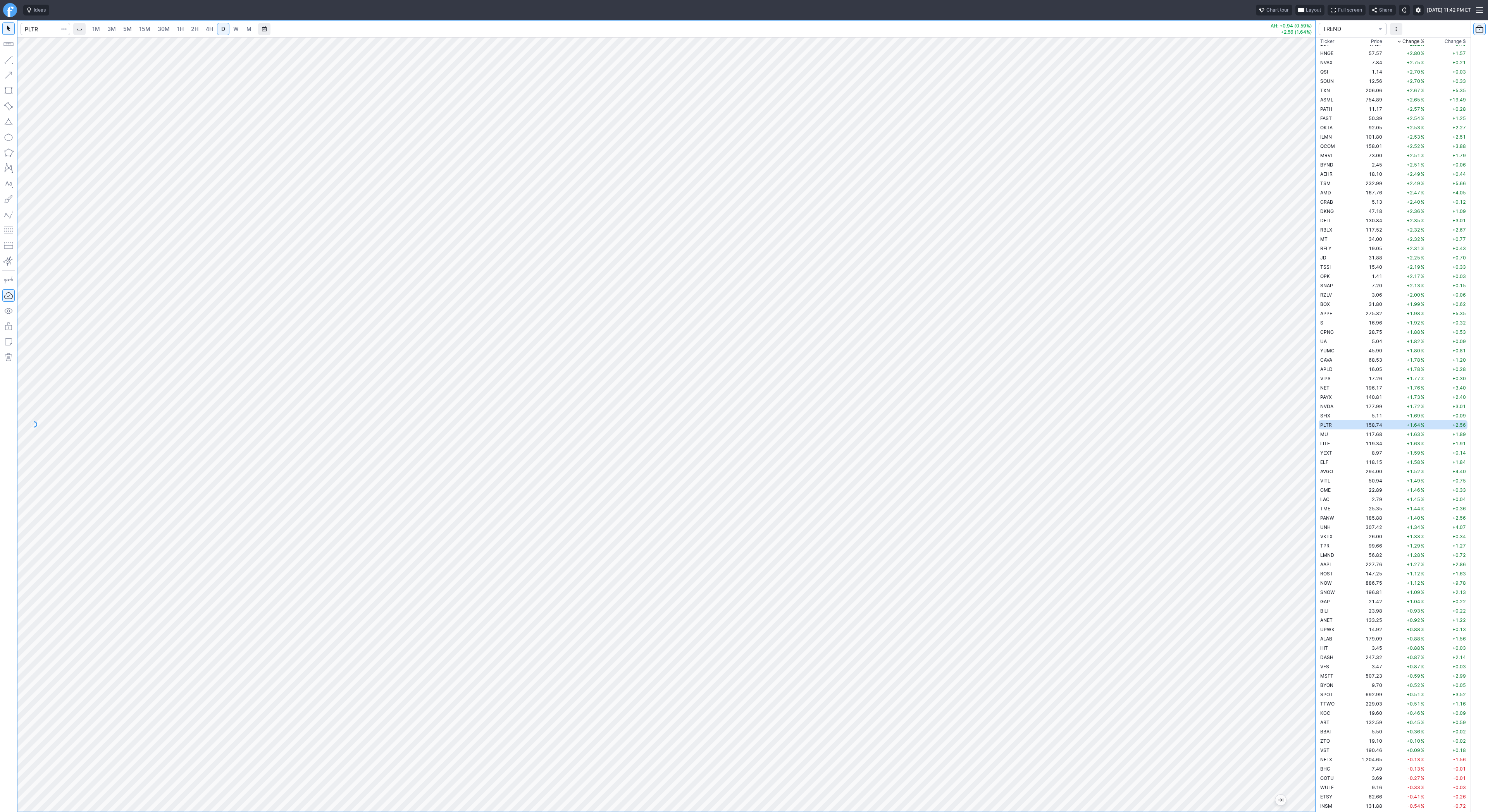
click at [209, 27] on span "4H" at bounding box center [209, 29] width 7 height 7
click at [29, 28] on input "Search" at bounding box center [46, 29] width 50 height 12
type input "@es"
drag, startPoint x: 39, startPoint y: 49, endPoint x: 40, endPoint y: 44, distance: 5.1
click at [40, 46] on button "@ES S&P 500 Futures" at bounding box center [106, 46] width 163 height 11
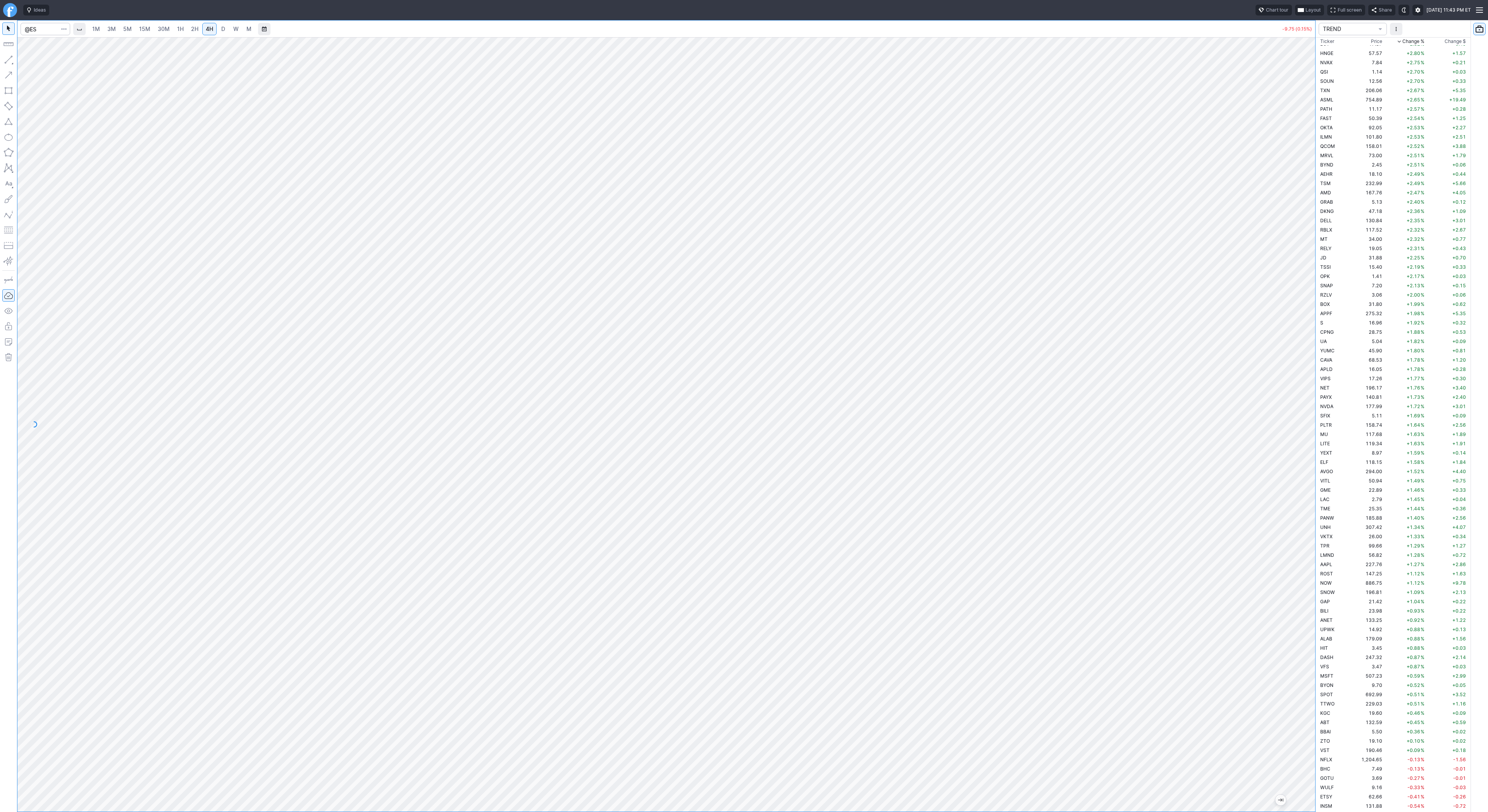
click at [225, 29] on link "D" at bounding box center [223, 29] width 12 height 12
click at [209, 29] on span "4H" at bounding box center [209, 29] width 7 height 7
drag, startPoint x: 1314, startPoint y: 377, endPoint x: 1308, endPoint y: 377, distance: 6.0
click at [1313, 381] on div at bounding box center [1306, 422] width 16 height 756
click at [41, 27] on input "Search" at bounding box center [46, 29] width 50 height 12
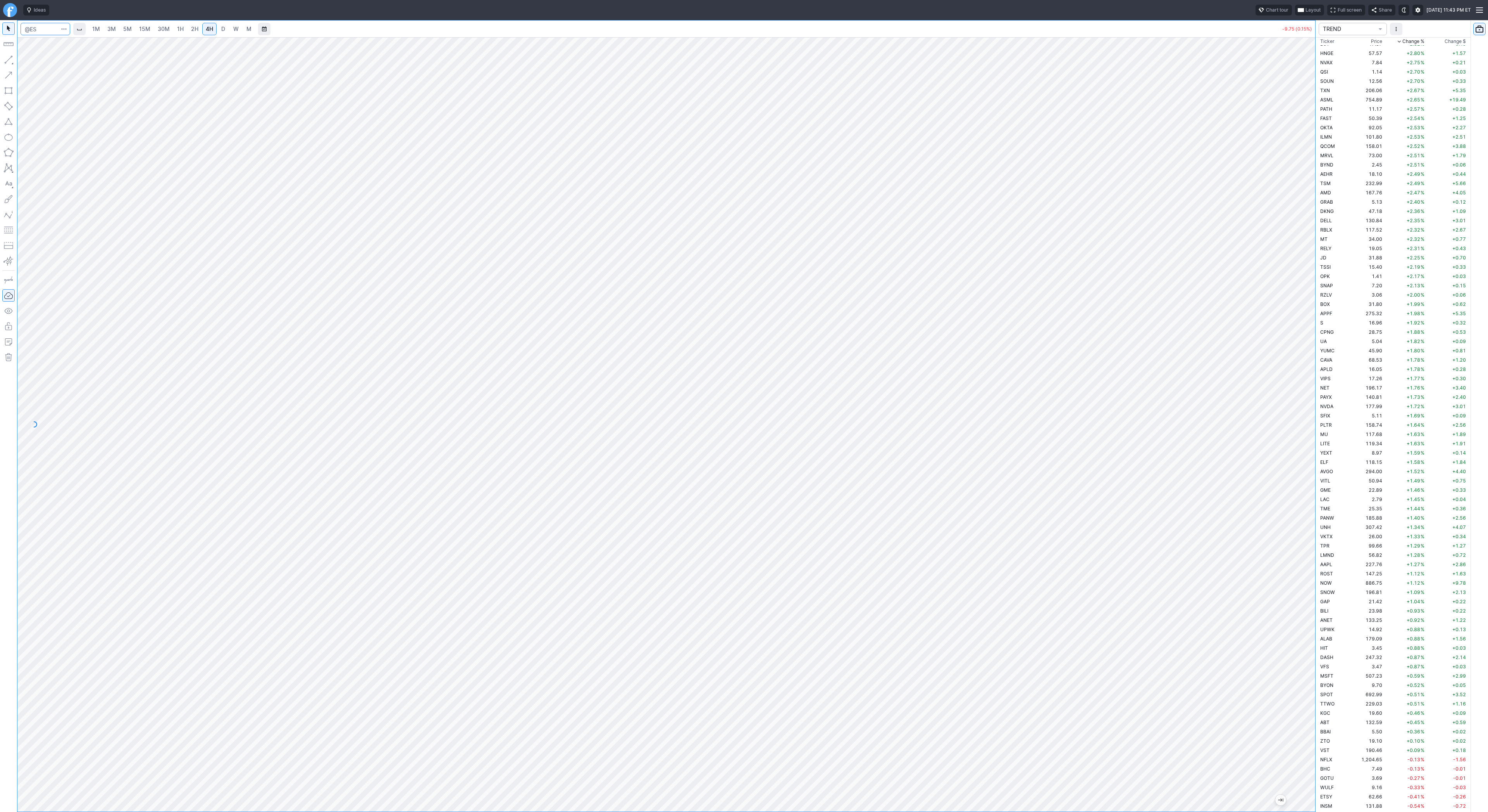
click at [38, 24] on input "Search" at bounding box center [46, 29] width 50 height 12
type input "btcusd"
click at [48, 44] on span "BTCUSD" at bounding box center [41, 46] width 20 height 6
click at [219, 27] on link "D" at bounding box center [223, 29] width 12 height 12
click at [243, 27] on link "M" at bounding box center [249, 29] width 12 height 12
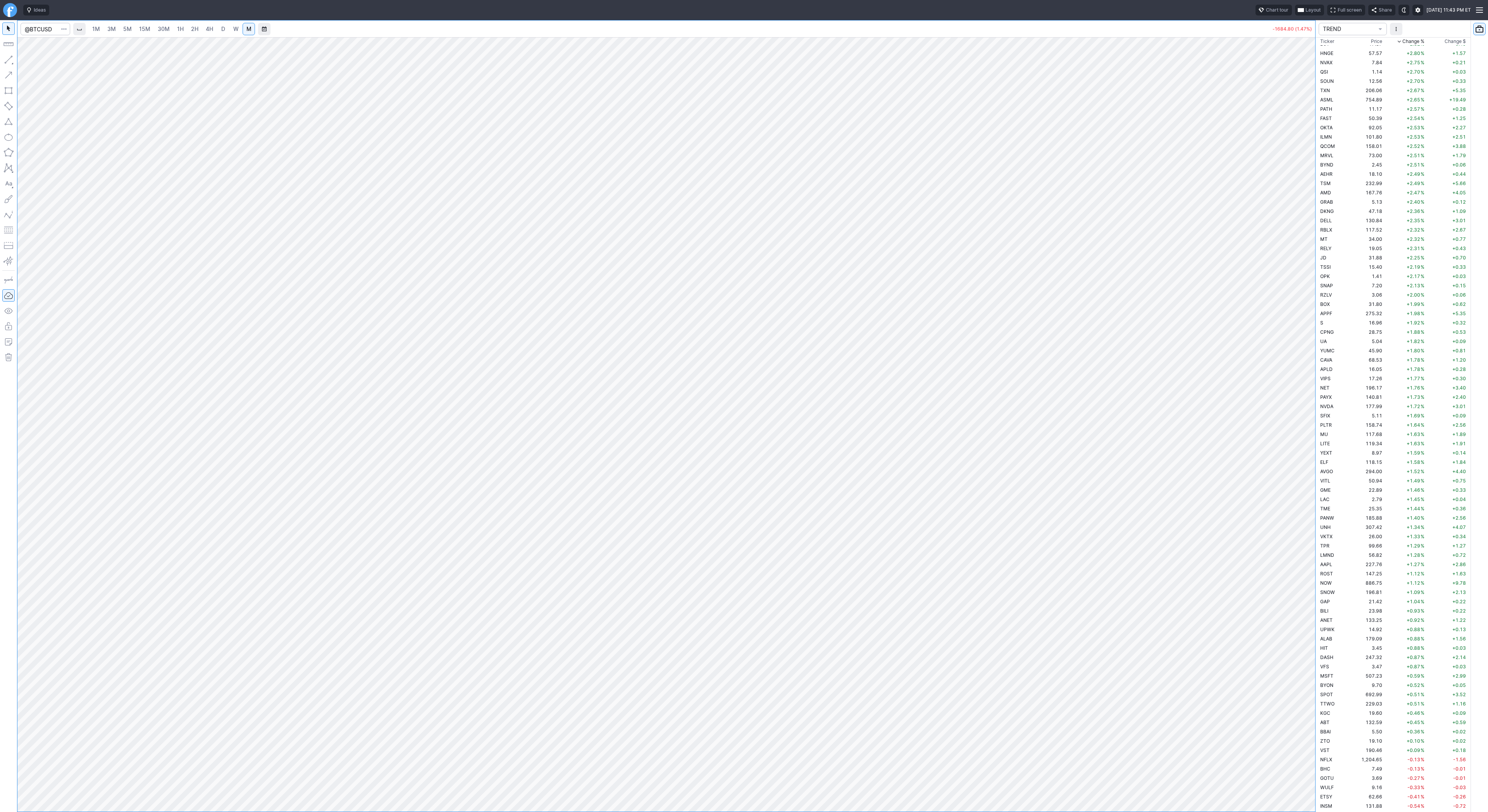
click at [231, 26] on link "W" at bounding box center [236, 29] width 12 height 12
click at [223, 32] on span "D" at bounding box center [223, 29] width 4 height 7
click at [1287, 473] on div at bounding box center [667, 424] width 1298 height 775
click at [49, 30] on input "Search" at bounding box center [46, 29] width 50 height 12
type input "biti"
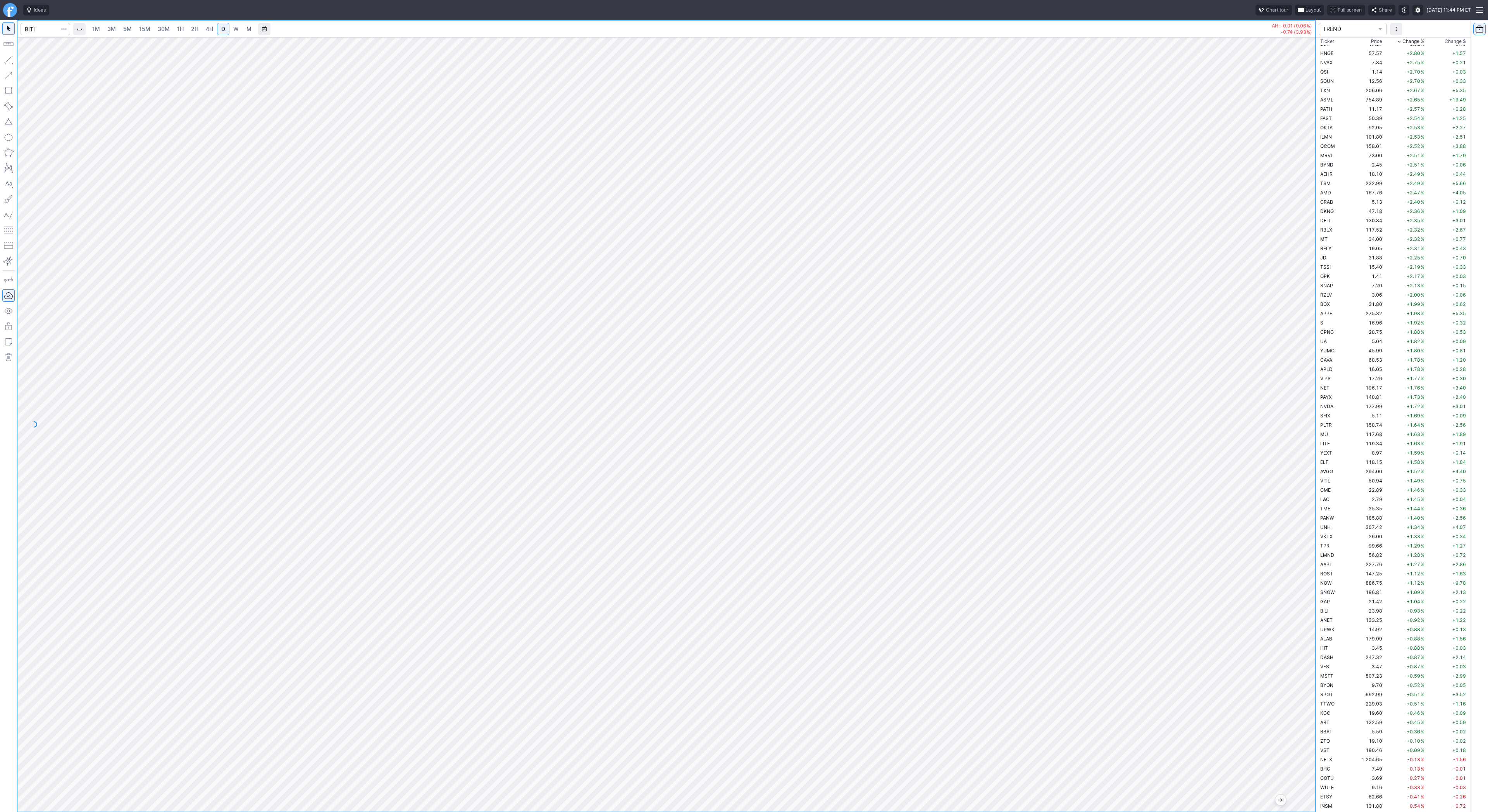
drag, startPoint x: 1302, startPoint y: 708, endPoint x: 1301, endPoint y: 614, distance: 94.0
click at [1303, 612] on div at bounding box center [1306, 422] width 16 height 756
click at [7, 59] on button "button" at bounding box center [8, 59] width 12 height 12
click at [4, 57] on button "button" at bounding box center [8, 59] width 12 height 12
drag, startPoint x: 4, startPoint y: 57, endPoint x: 39, endPoint y: 98, distance: 53.9
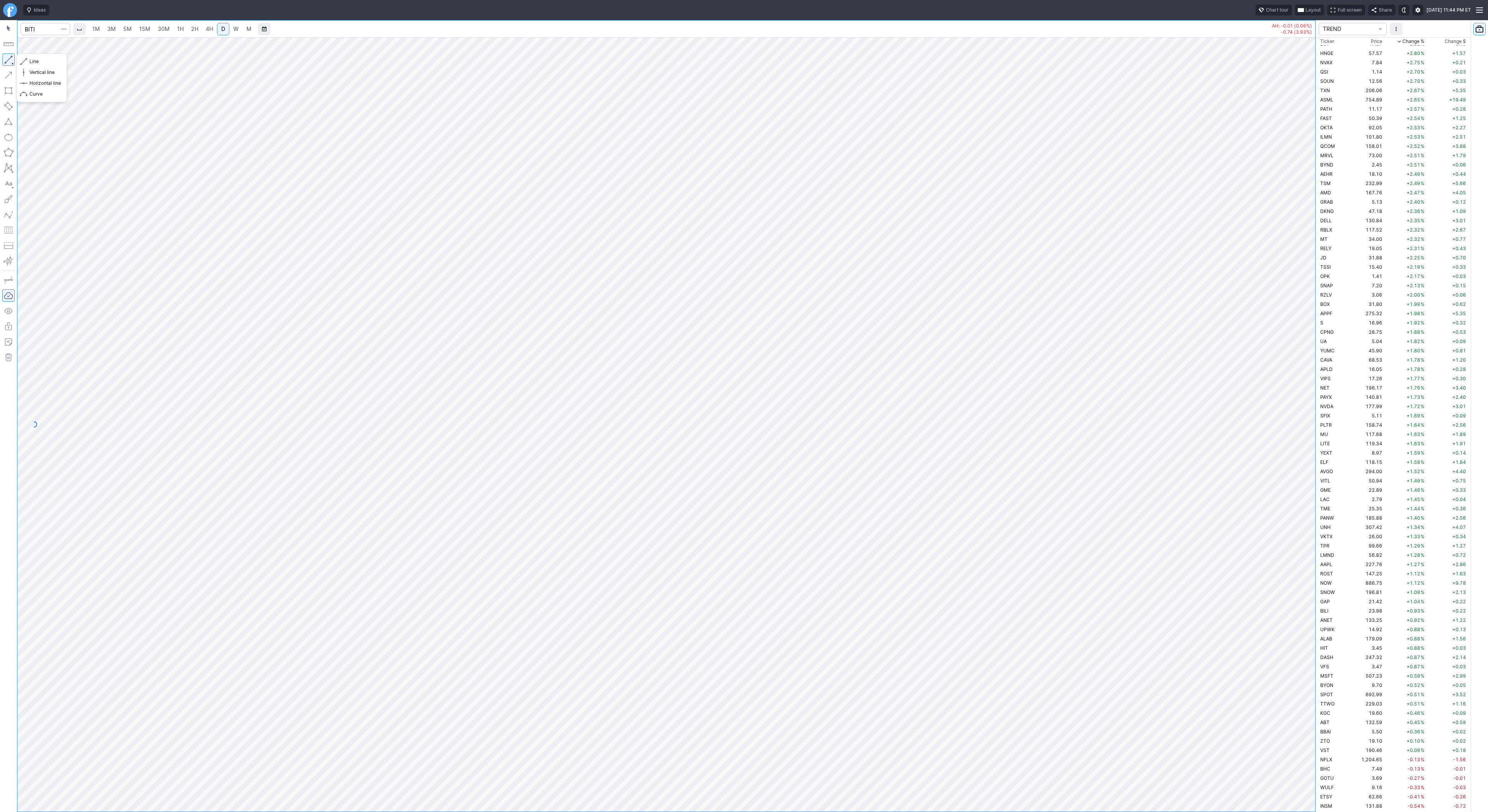
click at [4, 58] on button "button" at bounding box center [8, 59] width 12 height 12
click at [6, 61] on button "button" at bounding box center [8, 59] width 12 height 12
click at [8, 59] on button "button" at bounding box center [8, 59] width 12 height 12
drag, startPoint x: 35, startPoint y: 64, endPoint x: 55, endPoint y: 74, distance: 22.4
click at [35, 64] on span "Line" at bounding box center [46, 61] width 32 height 8
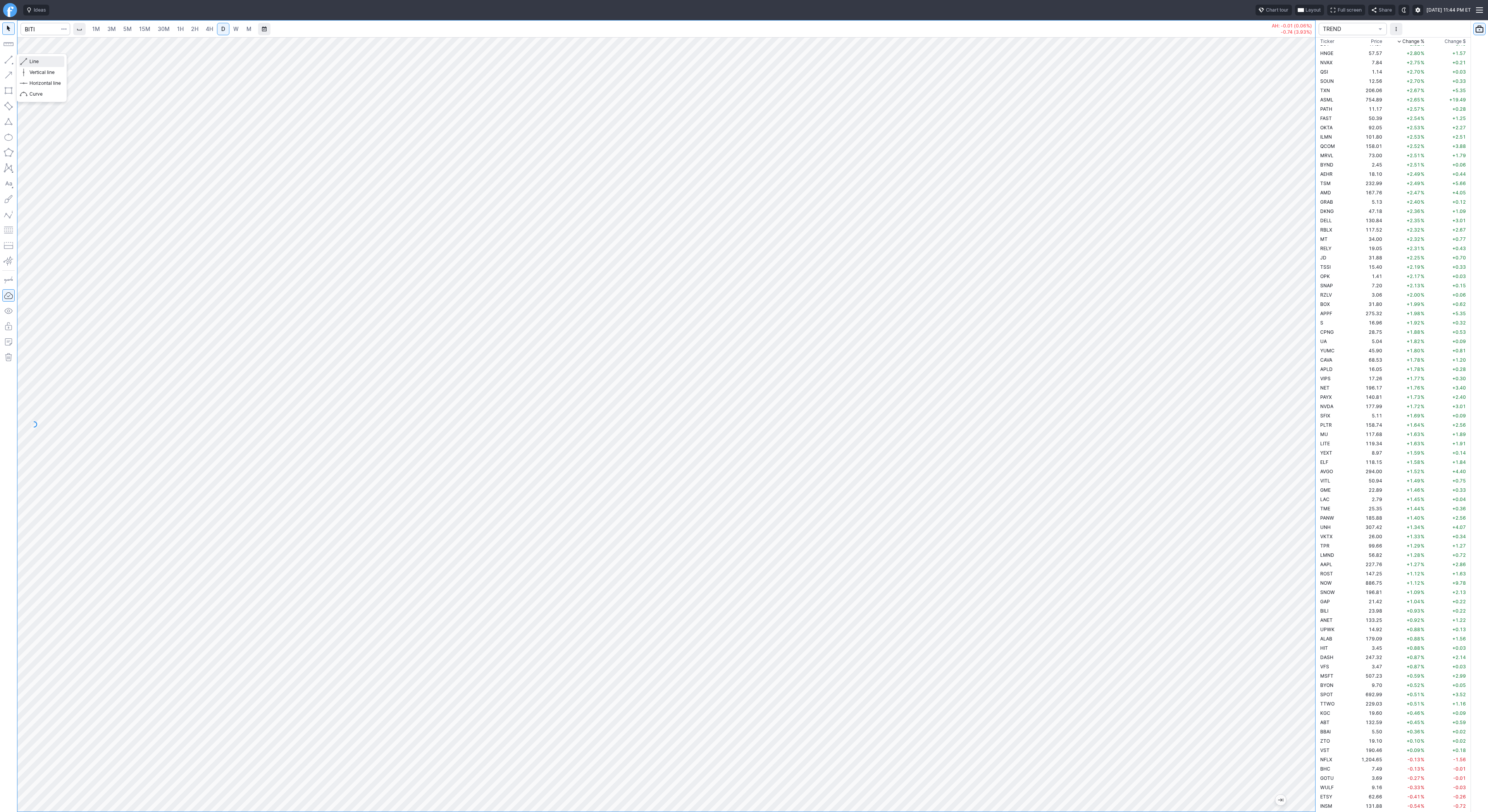
drag, startPoint x: 32, startPoint y: 58, endPoint x: 41, endPoint y: 64, distance: 10.8
click at [32, 58] on span "Line" at bounding box center [46, 61] width 32 height 8
click at [36, 31] on input "Search" at bounding box center [46, 29] width 50 height 12
type input "tsla"
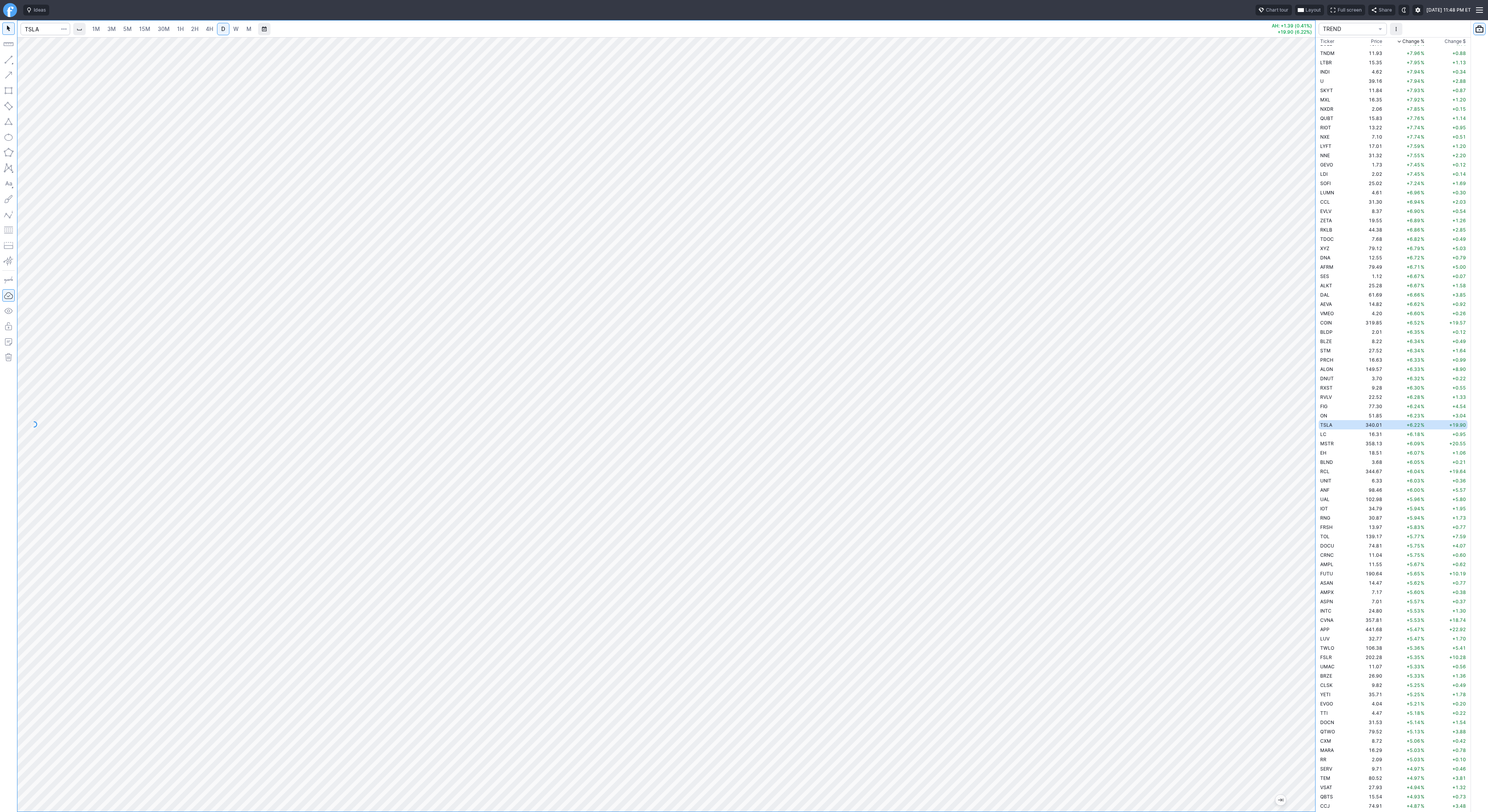
drag, startPoint x: 1311, startPoint y: 572, endPoint x: 1304, endPoint y: 651, distance: 79.3
click at [1316, 658] on div "1M 3M 5M 15M 30M 1H 2H 4H D W M AH: +1.39 (0.41%) +19.90 (6.22%) TREND Ticker P…" at bounding box center [744, 416] width 1488 height 792
click at [47, 27] on input "Search" at bounding box center [46, 29] width 50 height 12
type input "tslq"
click at [70, 44] on span "Tradr 2X Short TSLA Daily ETF" at bounding box center [86, 46] width 67 height 6
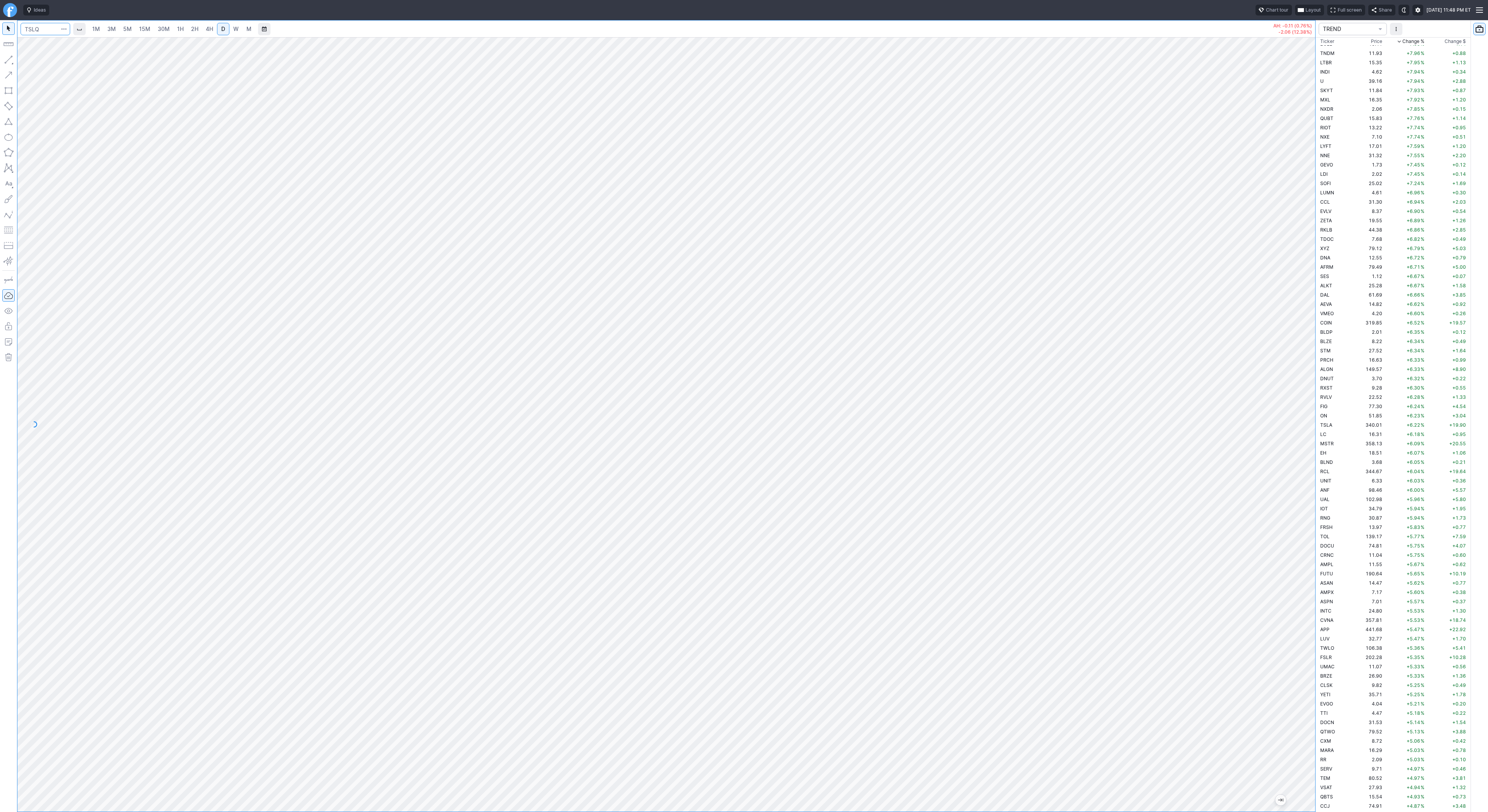
click at [47, 35] on input "Search" at bounding box center [46, 29] width 50 height 12
type input "tsls"
drag, startPoint x: 1309, startPoint y: 573, endPoint x: 1308, endPoint y: 474, distance: 99.0
click at [1311, 470] on div at bounding box center [1306, 422] width 16 height 756
click at [1291, 685] on div at bounding box center [667, 424] width 1298 height 775
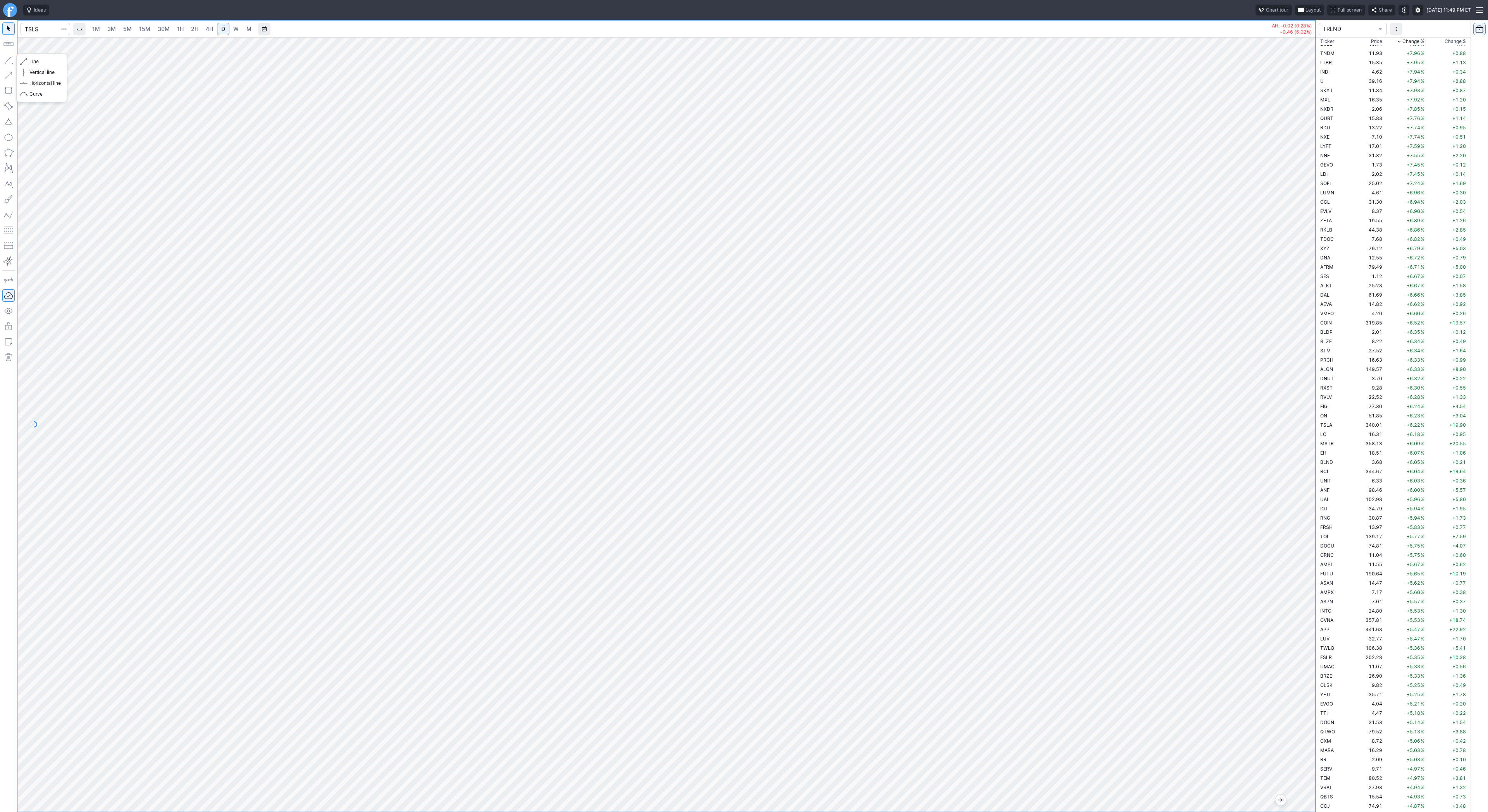
click at [9, 59] on button "button" at bounding box center [8, 59] width 12 height 12
click at [24, 60] on span "button" at bounding box center [25, 62] width 5 height 11
drag, startPoint x: 16, startPoint y: 59, endPoint x: 16, endPoint y: 67, distance: 8.0
click at [16, 62] on div "1M 3M 5M 15M 30M 1H 2H 4H D W M AH: -0.02 (0.28%) -0.46 (6.02%)" at bounding box center [657, 416] width 1316 height 792
drag, startPoint x: 44, startPoint y: 60, endPoint x: 55, endPoint y: 69, distance: 14.2
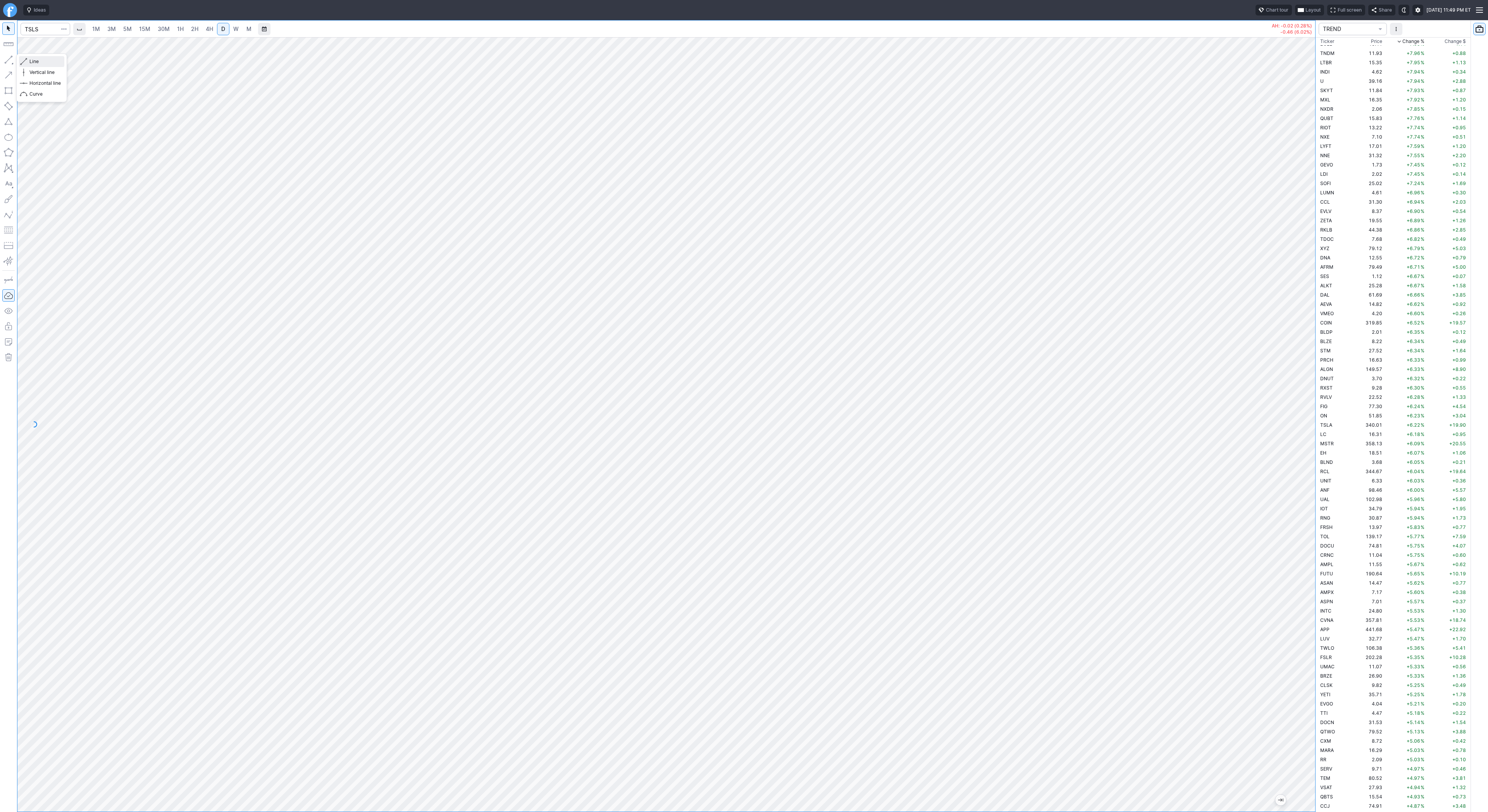
click at [46, 59] on span "Line" at bounding box center [46, 61] width 32 height 8
click at [47, 64] on span "Line" at bounding box center [46, 61] width 32 height 8
drag, startPoint x: 7, startPoint y: 58, endPoint x: 9, endPoint y: 63, distance: 5.4
click at [7, 58] on button "button" at bounding box center [8, 59] width 12 height 12
drag, startPoint x: 26, startPoint y: 59, endPoint x: 58, endPoint y: 93, distance: 46.7
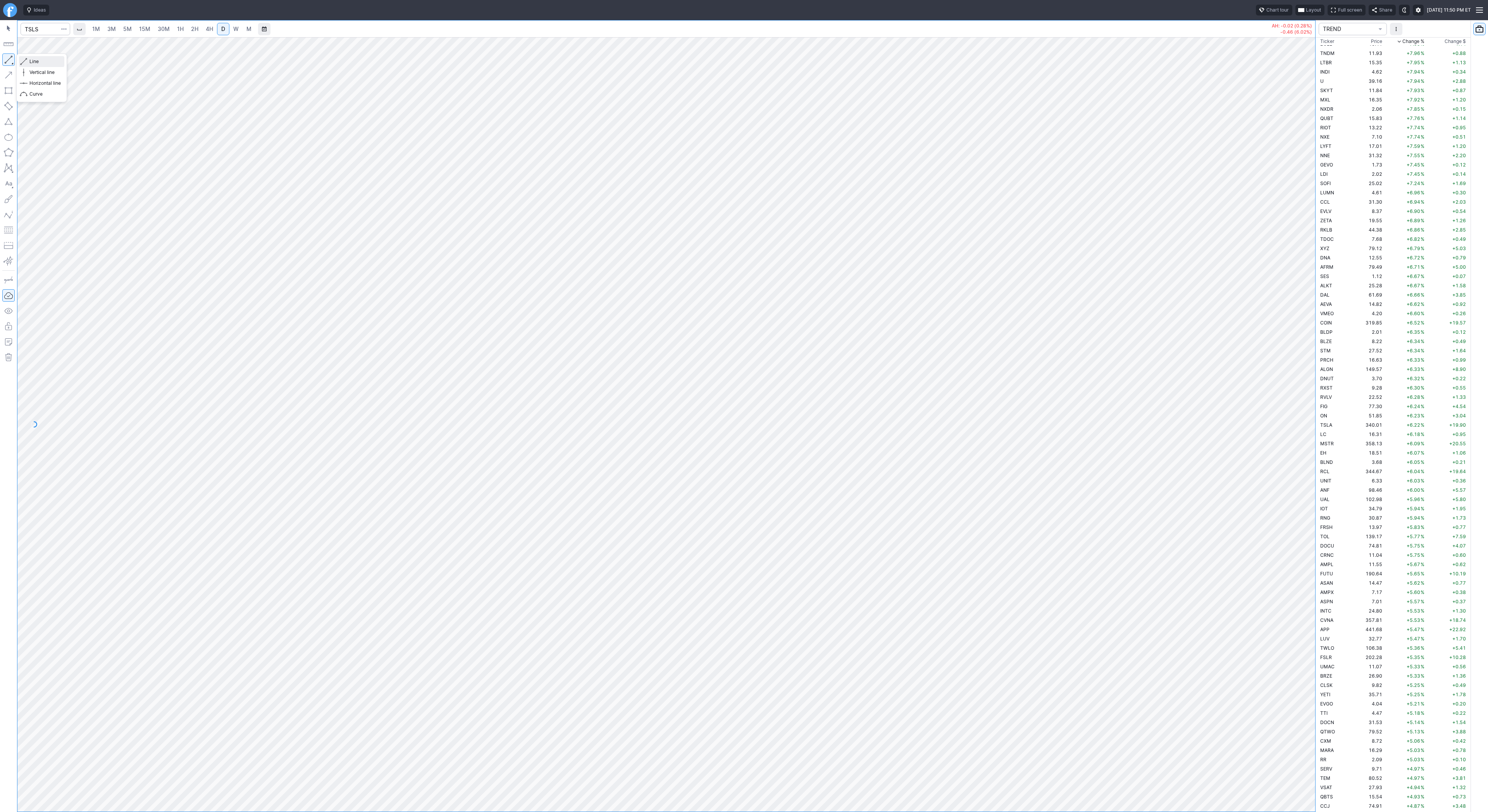
click at [26, 59] on span "button" at bounding box center [25, 62] width 5 height 11
click at [37, 26] on input "Search" at bounding box center [46, 29] width 50 height 12
type input "pltd"
click at [212, 27] on link "4H" at bounding box center [209, 29] width 15 height 12
click at [39, 27] on input "Search" at bounding box center [46, 29] width 50 height 12
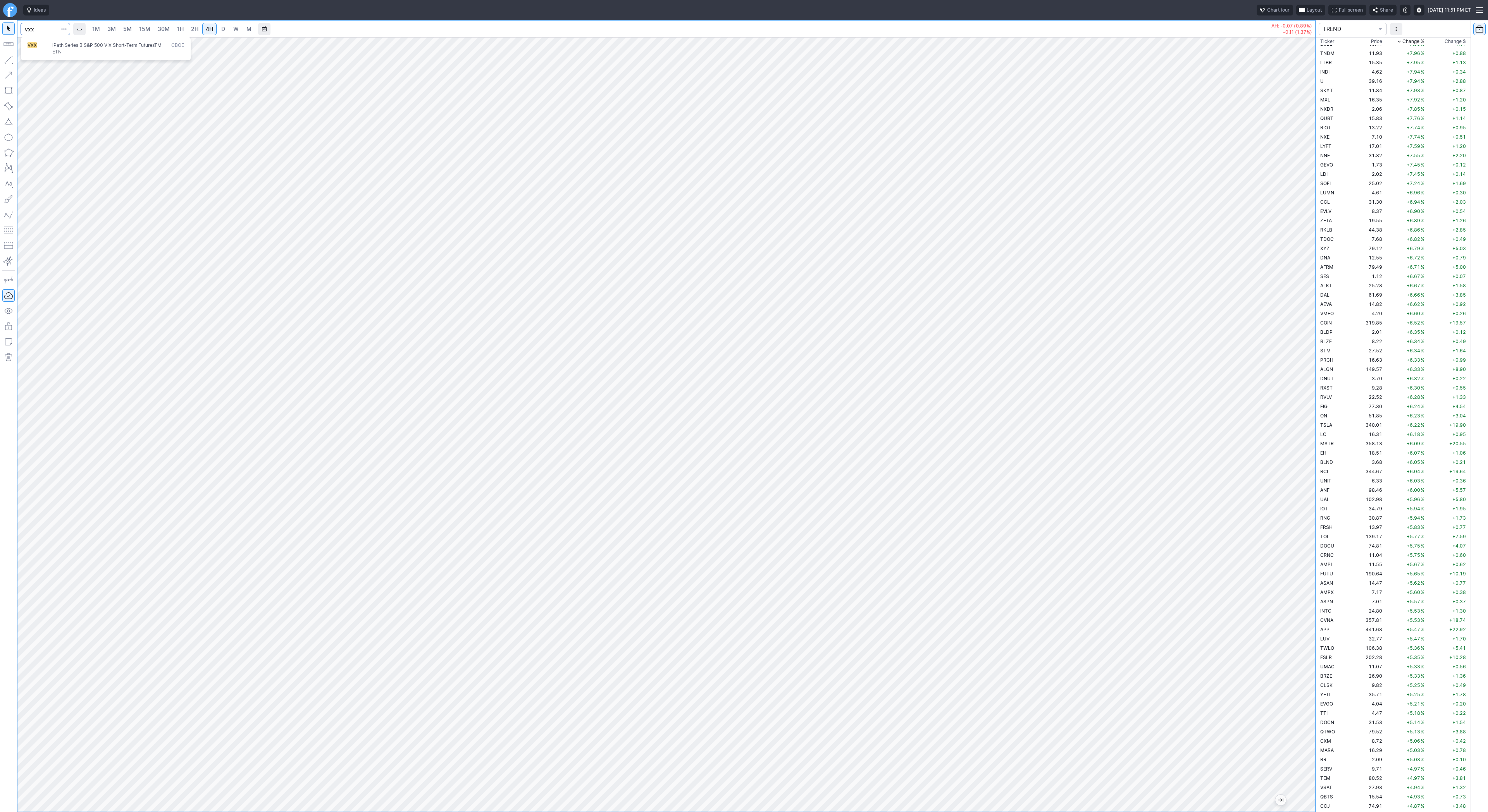
type input "vxx"
click at [39, 51] on span "VXX" at bounding box center [39, 49] width 25 height 13
click at [226, 30] on link "D" at bounding box center [223, 29] width 12 height 12
drag, startPoint x: 1307, startPoint y: 674, endPoint x: 1299, endPoint y: 713, distance: 39.8
click at [1300, 714] on div at bounding box center [1306, 422] width 16 height 756
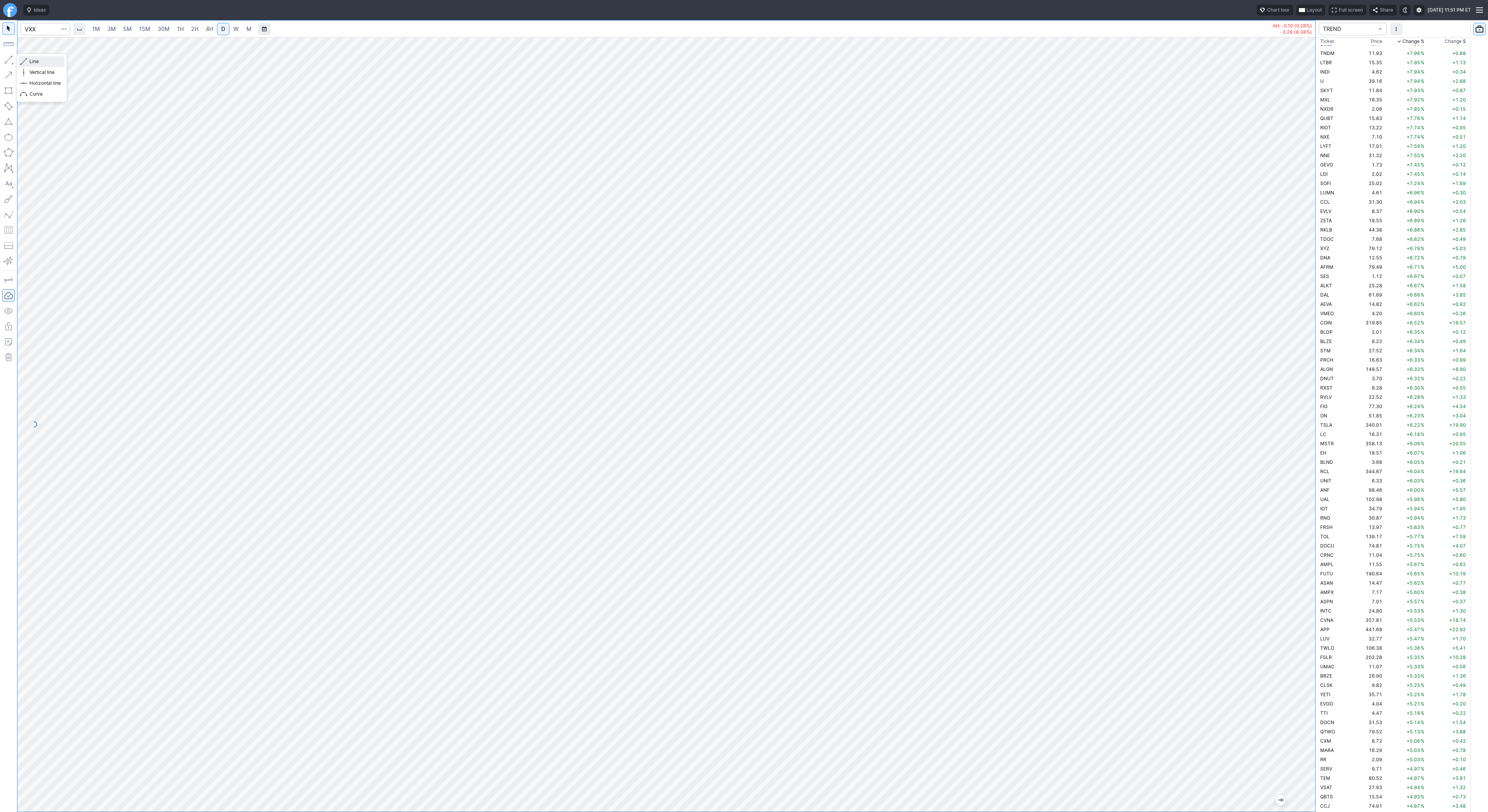
drag, startPoint x: 29, startPoint y: 61, endPoint x: 35, endPoint y: 67, distance: 8.5
click at [29, 62] on button "Line" at bounding box center [41, 62] width 46 height 11
click at [49, 26] on input "Search" at bounding box center [46, 29] width 50 height 12
type input "tem"
click at [75, 47] on span "pus AI Inc" at bounding box center [72, 46] width 21 height 6
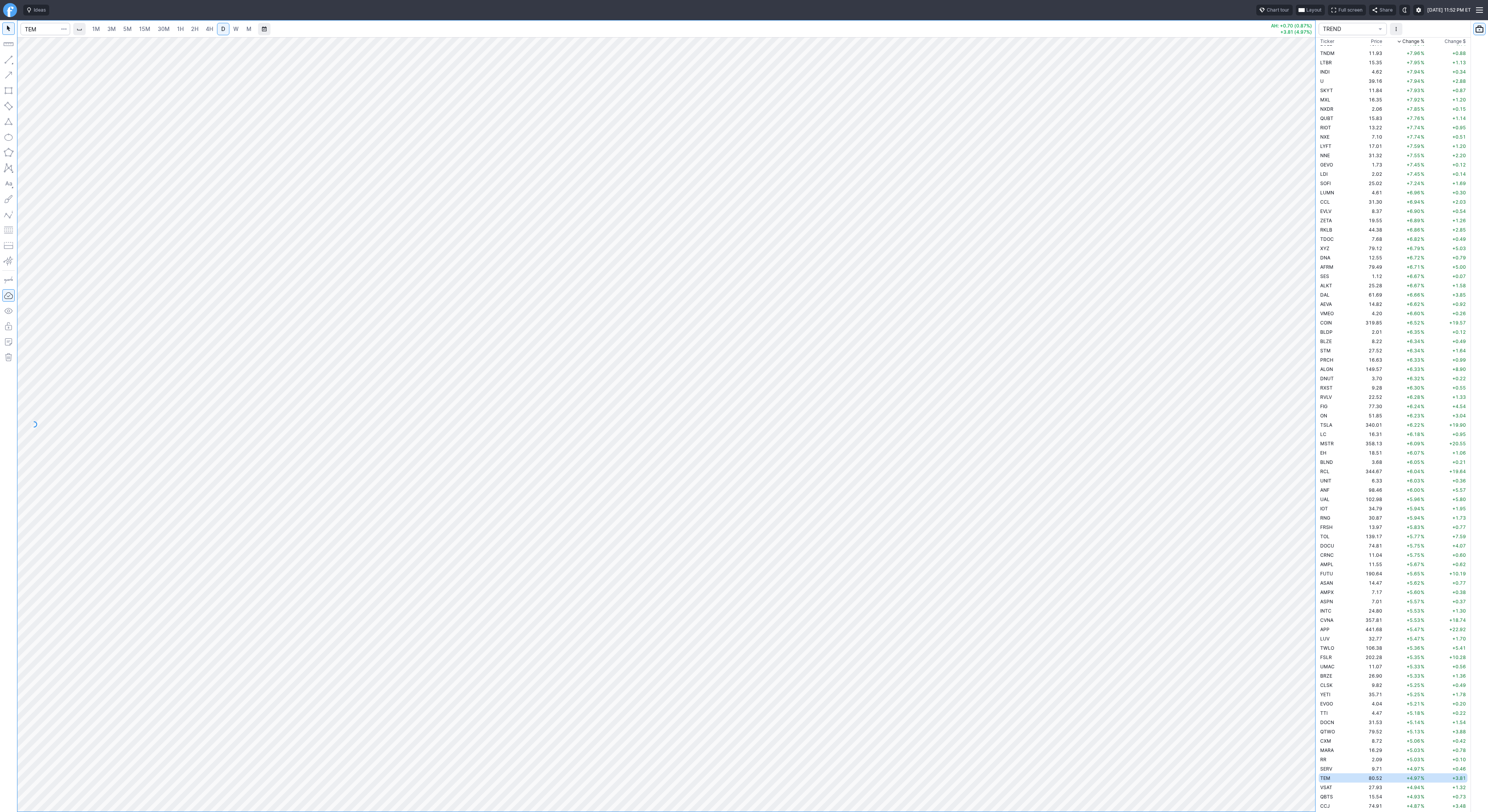
scroll to position [781, 0]
click at [206, 29] on span "4H" at bounding box center [209, 29] width 7 height 7
drag, startPoint x: 1310, startPoint y: 197, endPoint x: 1308, endPoint y: 410, distance: 213.0
click at [1312, 423] on div at bounding box center [1306, 422] width 16 height 756
click at [43, 34] on input "Search" at bounding box center [46, 29] width 50 height 12
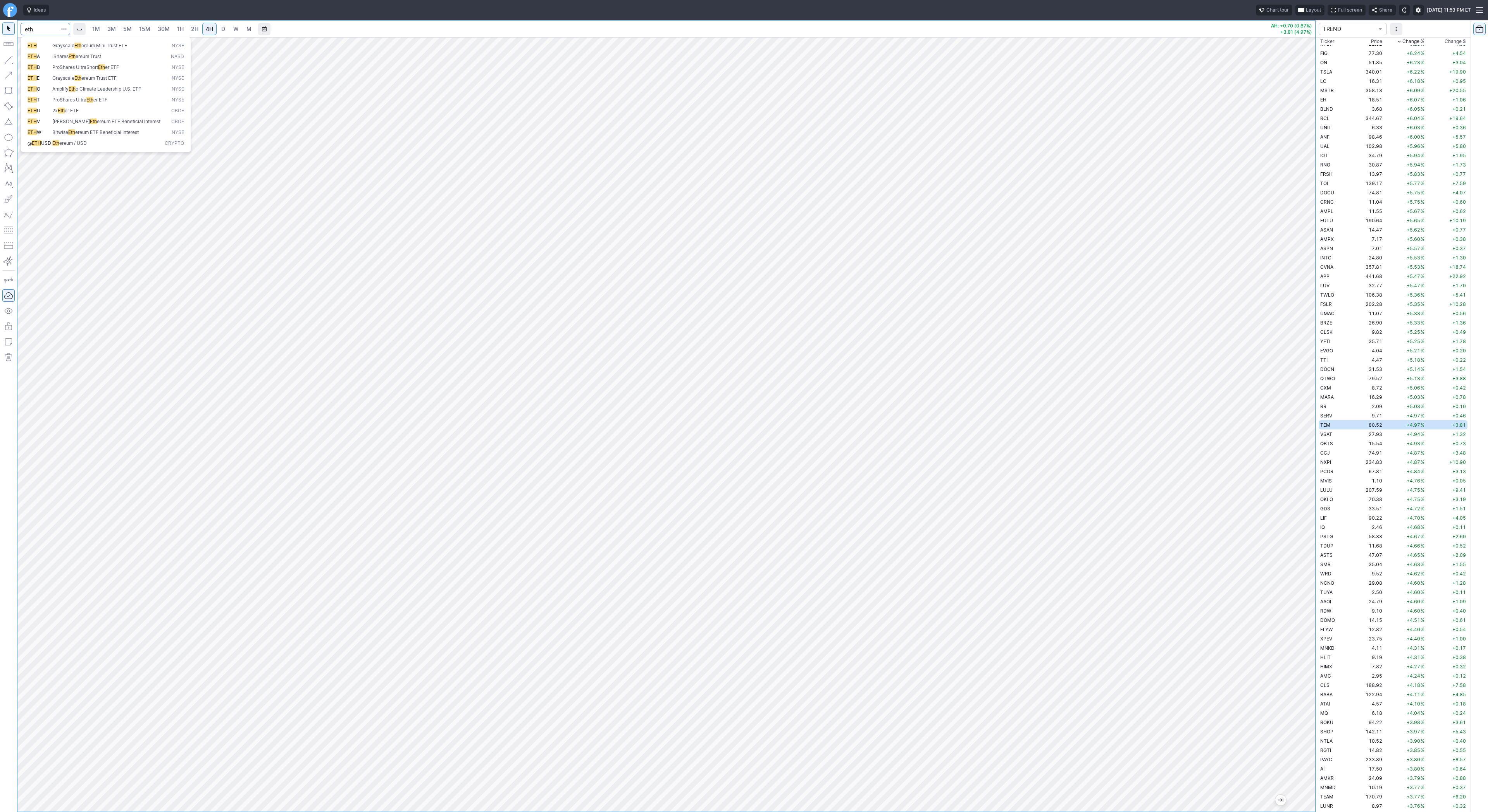
type input "eth"
click at [93, 141] on span "Eth ereum / USD" at bounding box center [107, 143] width 112 height 7
click at [223, 26] on span "D" at bounding box center [223, 29] width 4 height 7
click at [247, 29] on span "M" at bounding box center [249, 29] width 5 height 7
click at [233, 33] on link "W" at bounding box center [236, 29] width 12 height 12
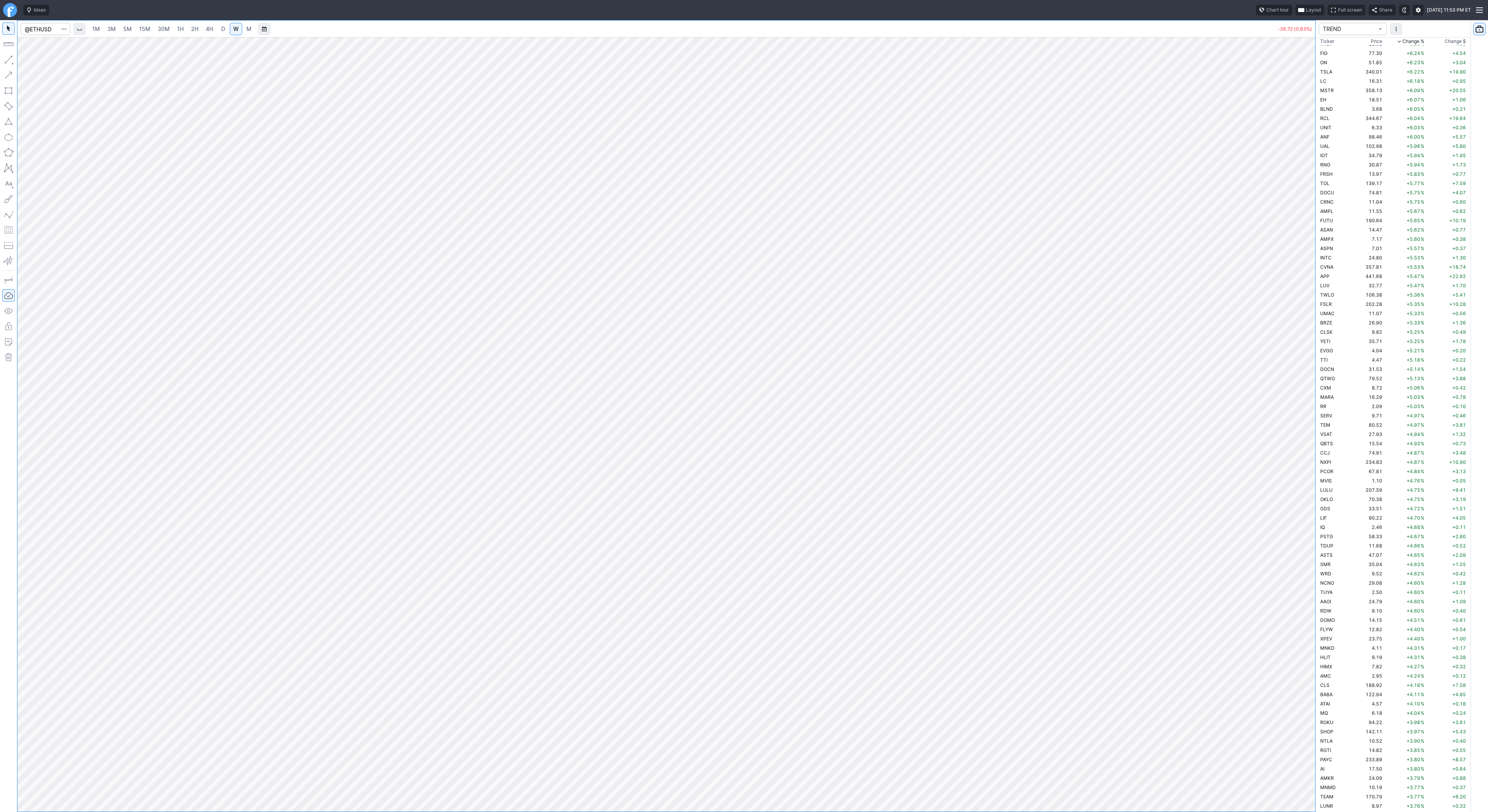
drag, startPoint x: 1306, startPoint y: 312, endPoint x: 1308, endPoint y: 393, distance: 81.0
click at [1313, 399] on div at bounding box center [1306, 422] width 16 height 756
click at [12, 57] on button "button" at bounding box center [8, 59] width 12 height 12
click at [33, 60] on span "Line" at bounding box center [46, 61] width 32 height 8
click at [35, 63] on span "Line" at bounding box center [46, 61] width 32 height 8
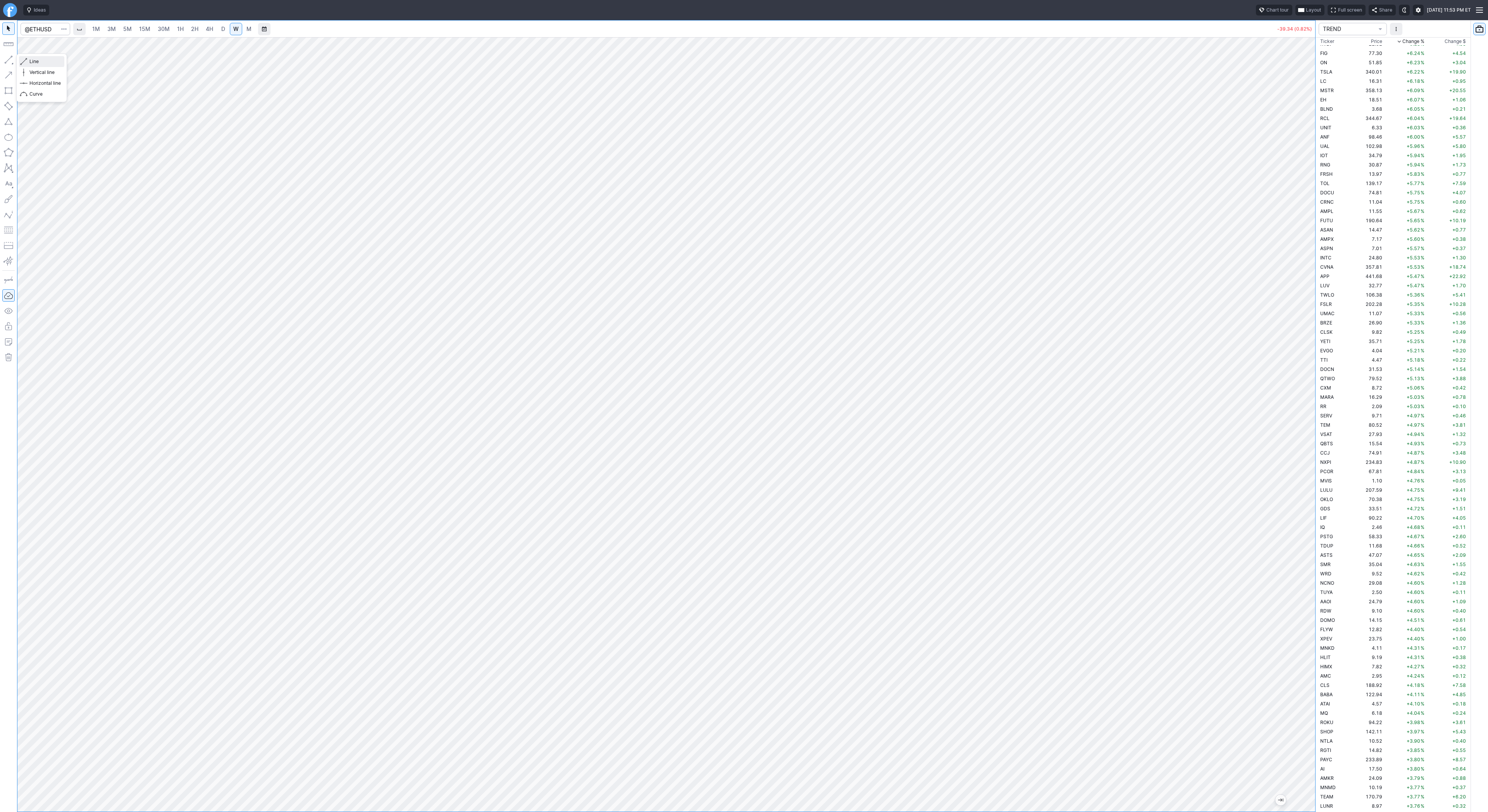
drag, startPoint x: 32, startPoint y: 61, endPoint x: 64, endPoint y: 83, distance: 38.8
click at [32, 61] on span "Line" at bounding box center [46, 61] width 32 height 8
click at [8, 61] on button "button" at bounding box center [8, 59] width 12 height 12
click at [8, 59] on button "button" at bounding box center [8, 59] width 12 height 12
click at [28, 61] on button "Line" at bounding box center [41, 62] width 46 height 11
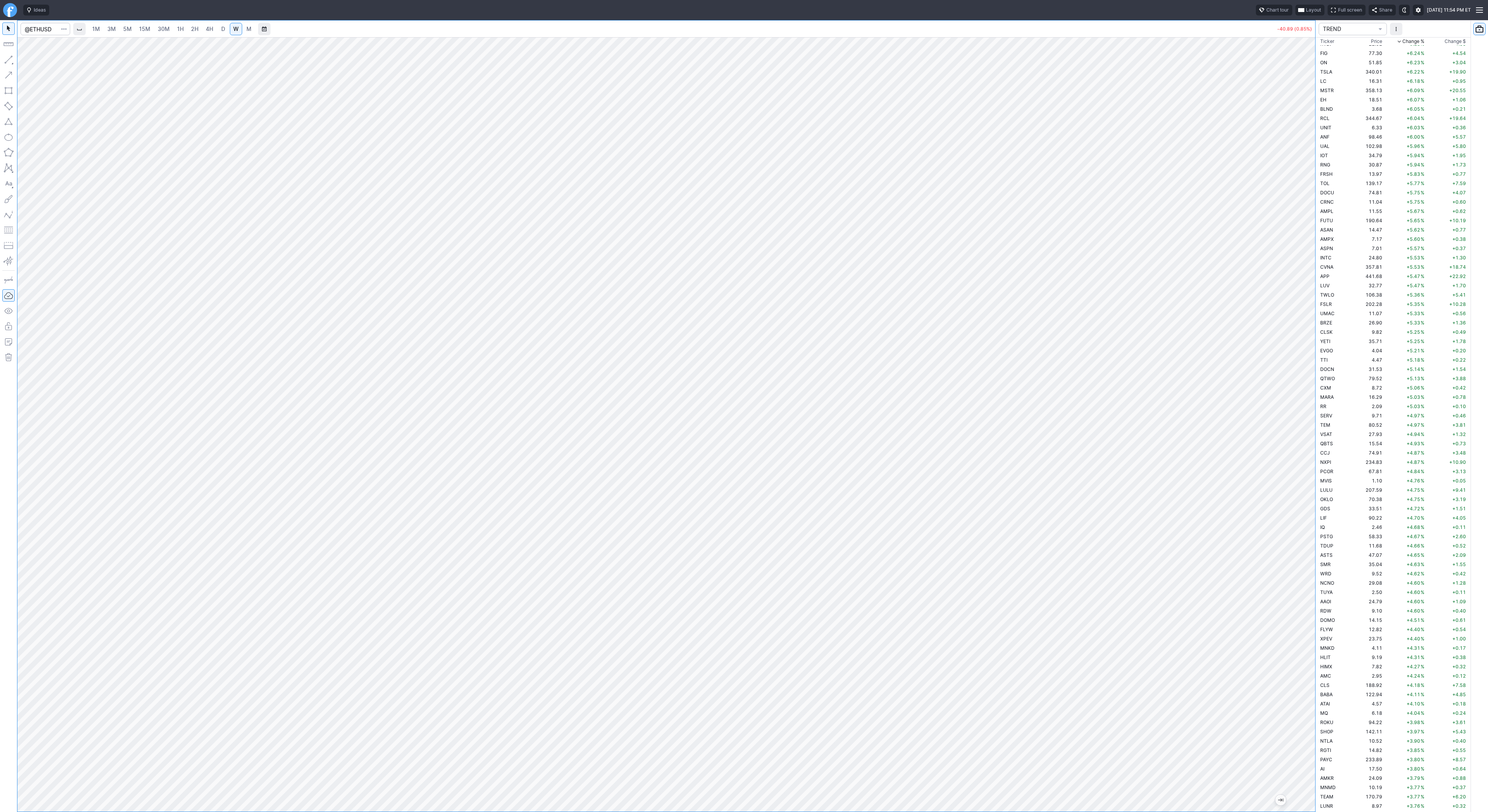
click at [7, 58] on button "button" at bounding box center [8, 59] width 12 height 12
click at [12, 59] on button "button" at bounding box center [8, 59] width 12 height 12
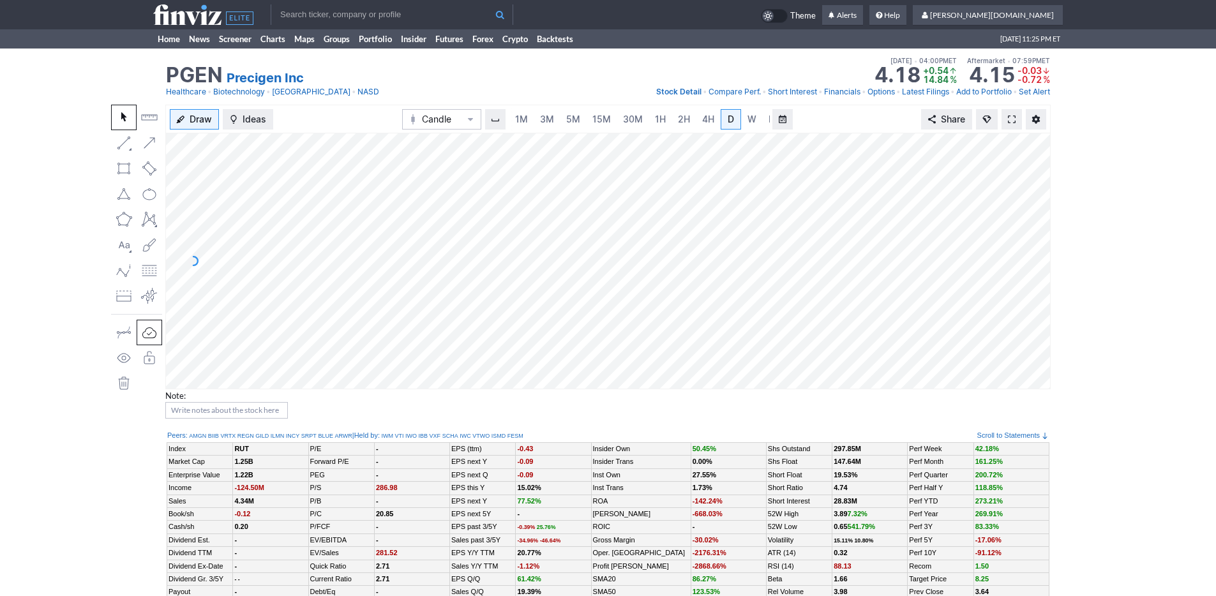
scroll to position [0, 13]
click at [45, 75] on div "PGEN Precigen Inc Last Close Aug 22 • 04:00PM ET 4.18 Dollar change +0.54 Perce…" at bounding box center [608, 77] width 1216 height 56
click at [169, 34] on link "Home" at bounding box center [168, 38] width 31 height 19
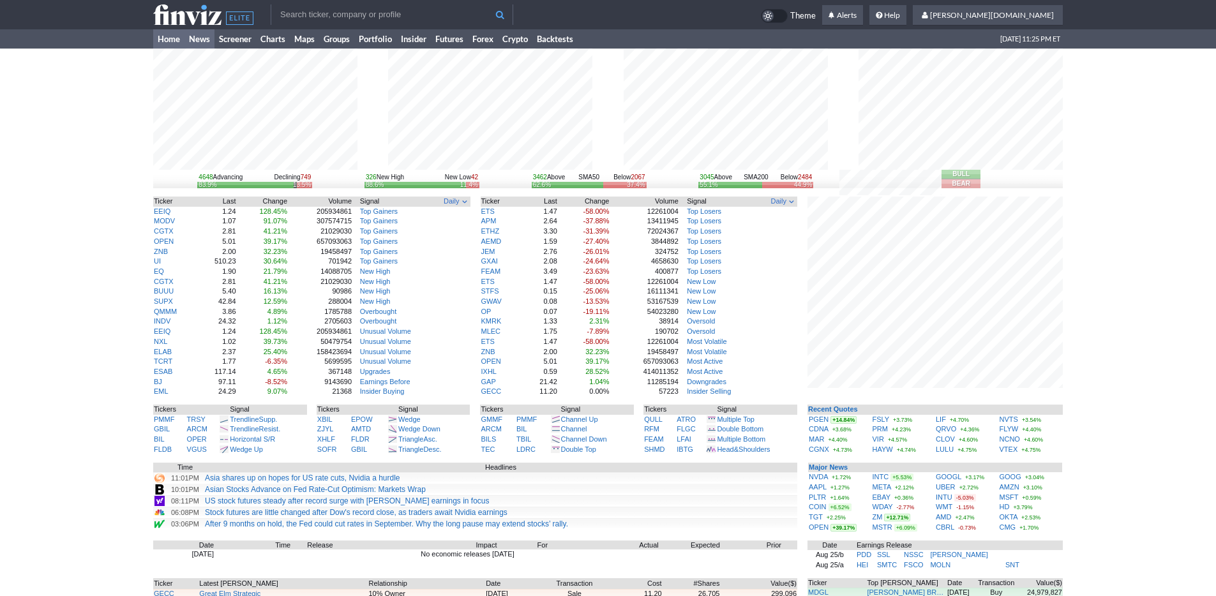
click at [206, 37] on link "News" at bounding box center [199, 38] width 30 height 19
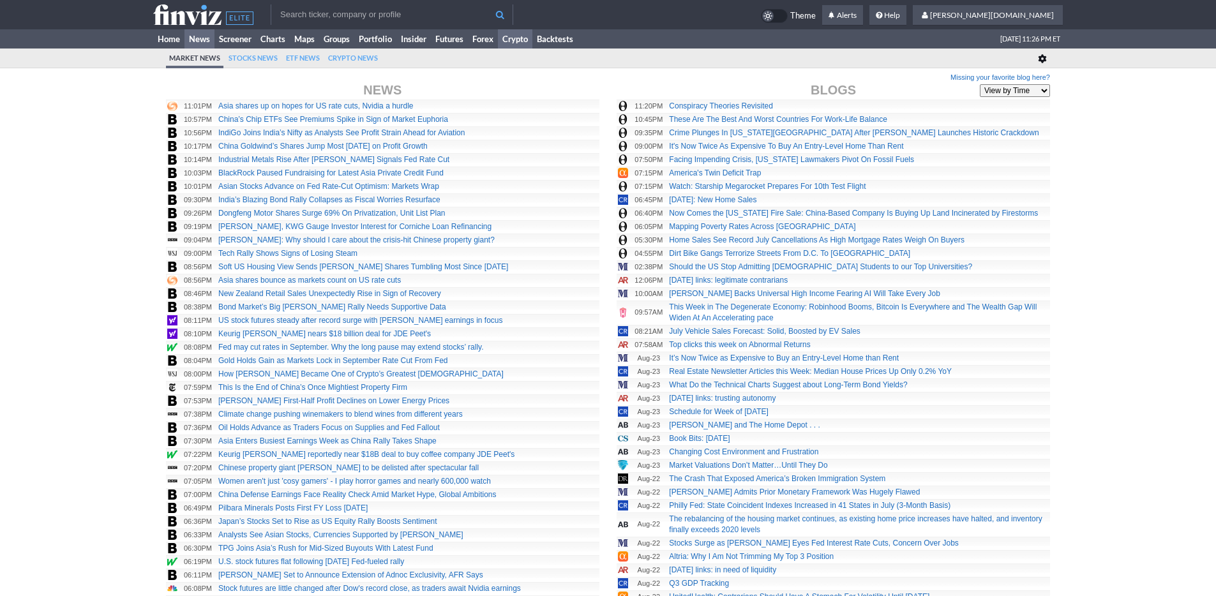
click at [515, 36] on link "Crypto" at bounding box center [515, 38] width 34 height 19
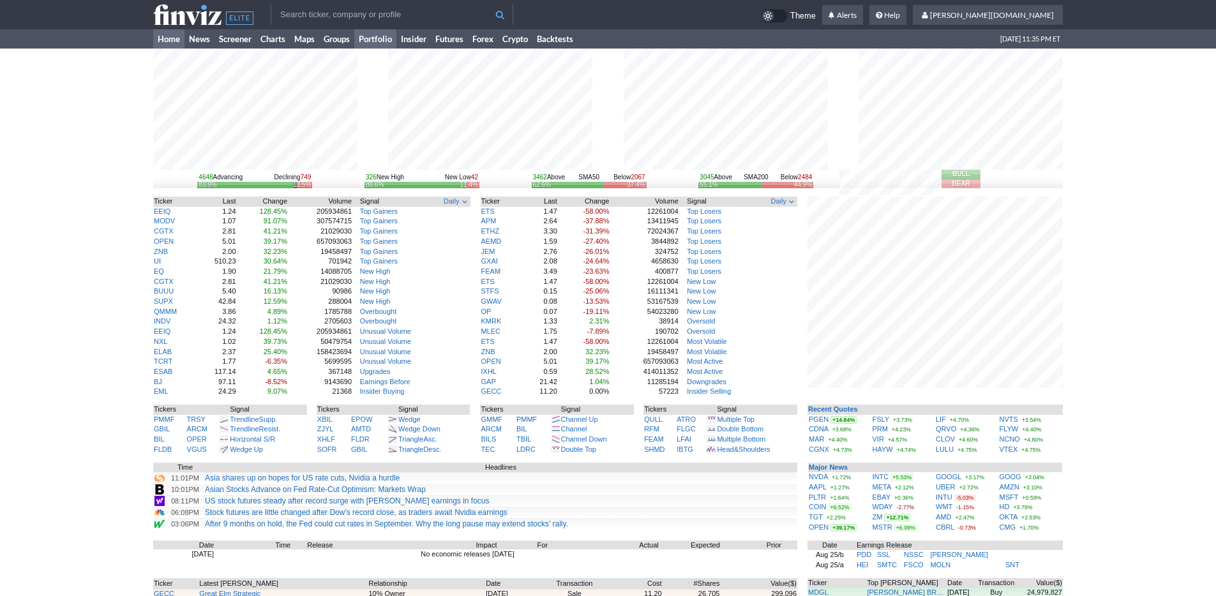
click at [356, 42] on link "Portfolio" at bounding box center [375, 38] width 42 height 19
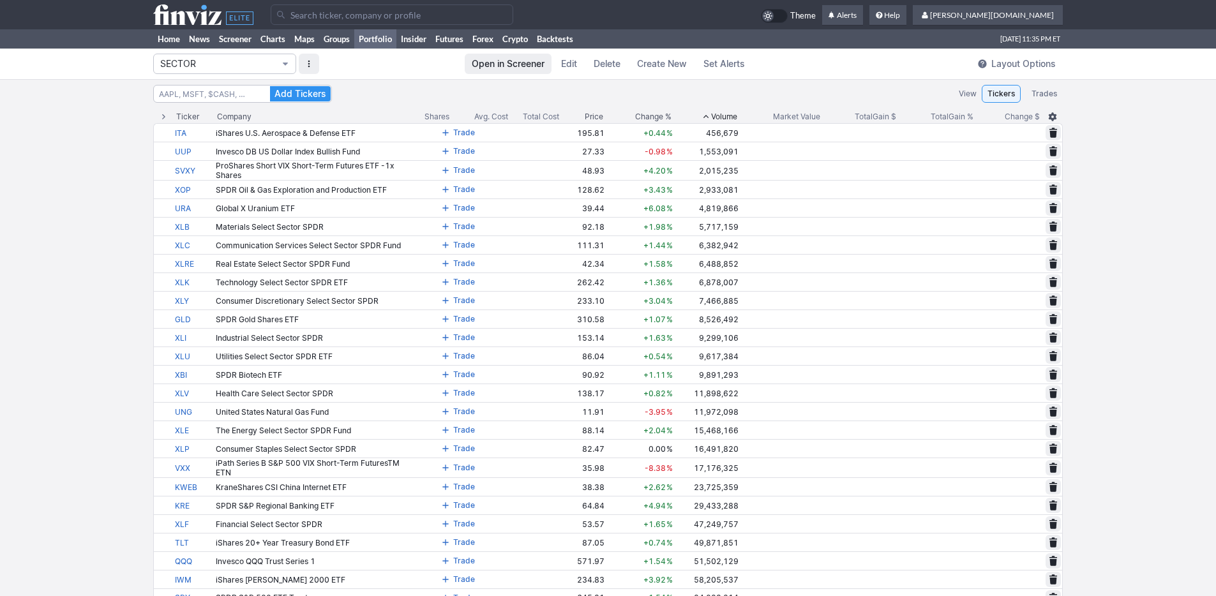
click at [267, 64] on span "SECTOR" at bounding box center [218, 63] width 116 height 13
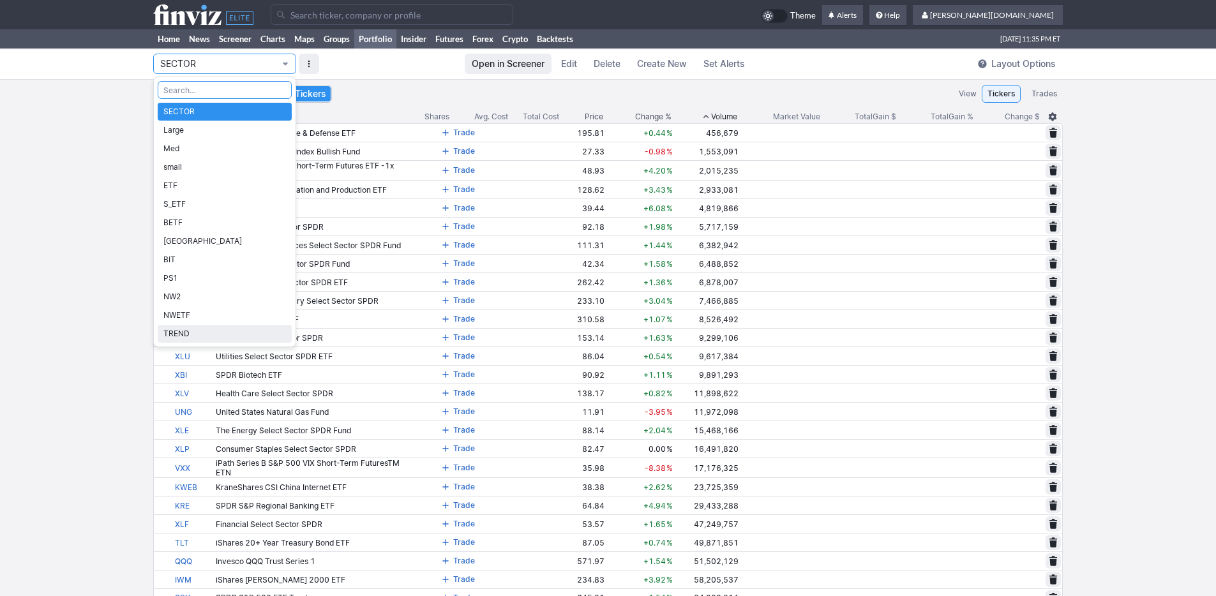
click at [213, 331] on span "TREND" at bounding box center [224, 333] width 123 height 13
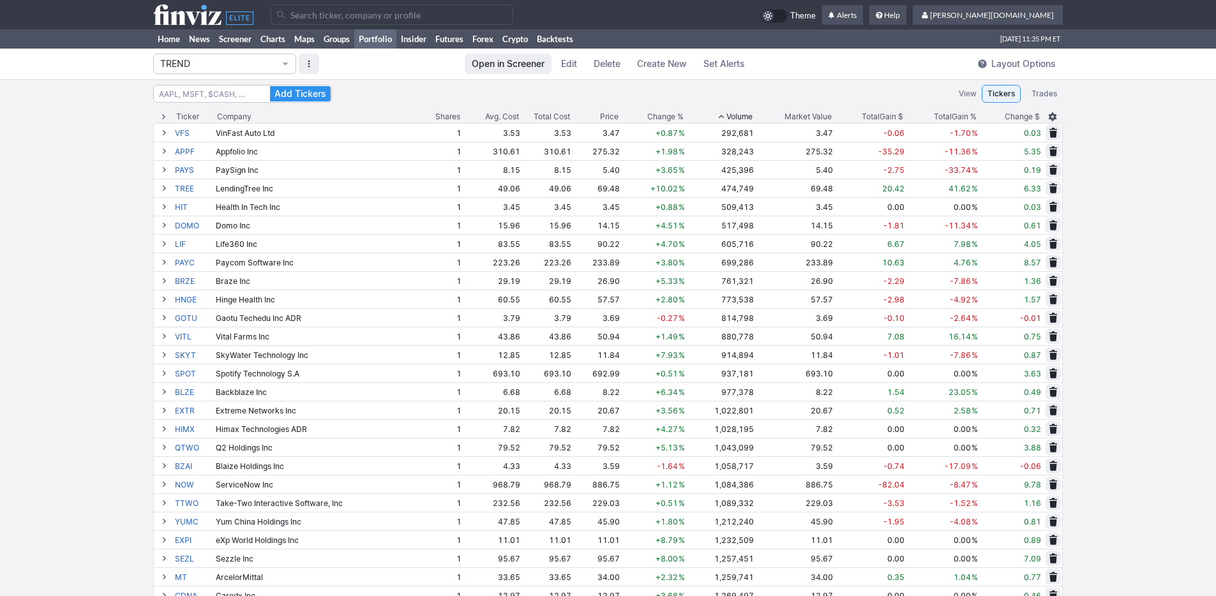
click at [745, 111] on div "Volume" at bounding box center [739, 116] width 26 height 13
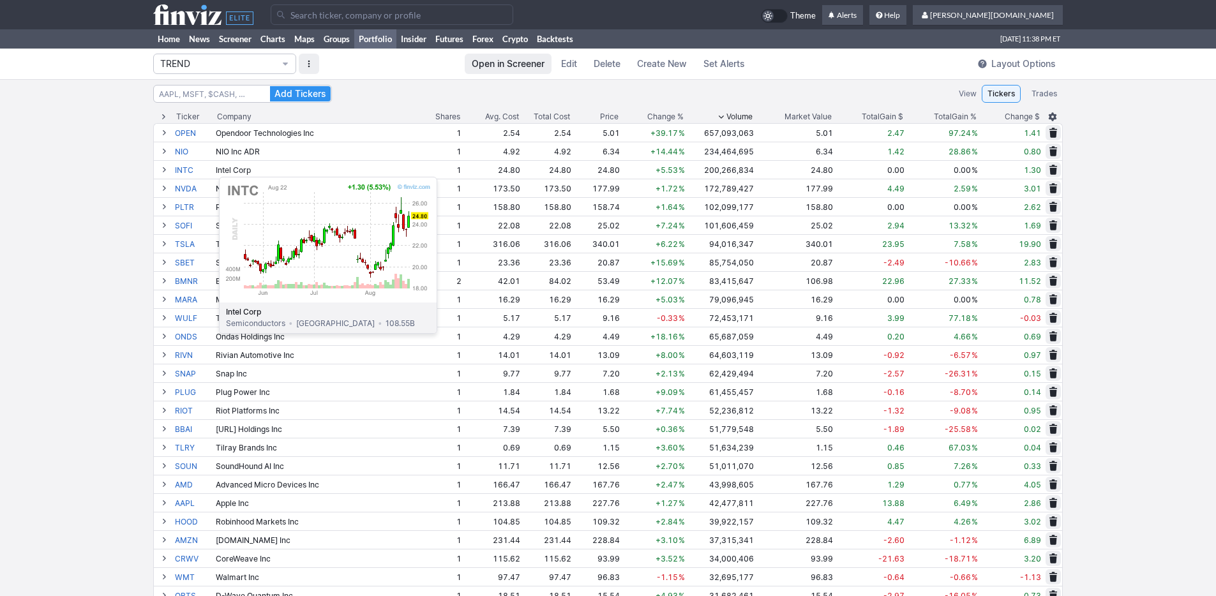
click at [187, 170] on link "INTC" at bounding box center [194, 170] width 38 height 18
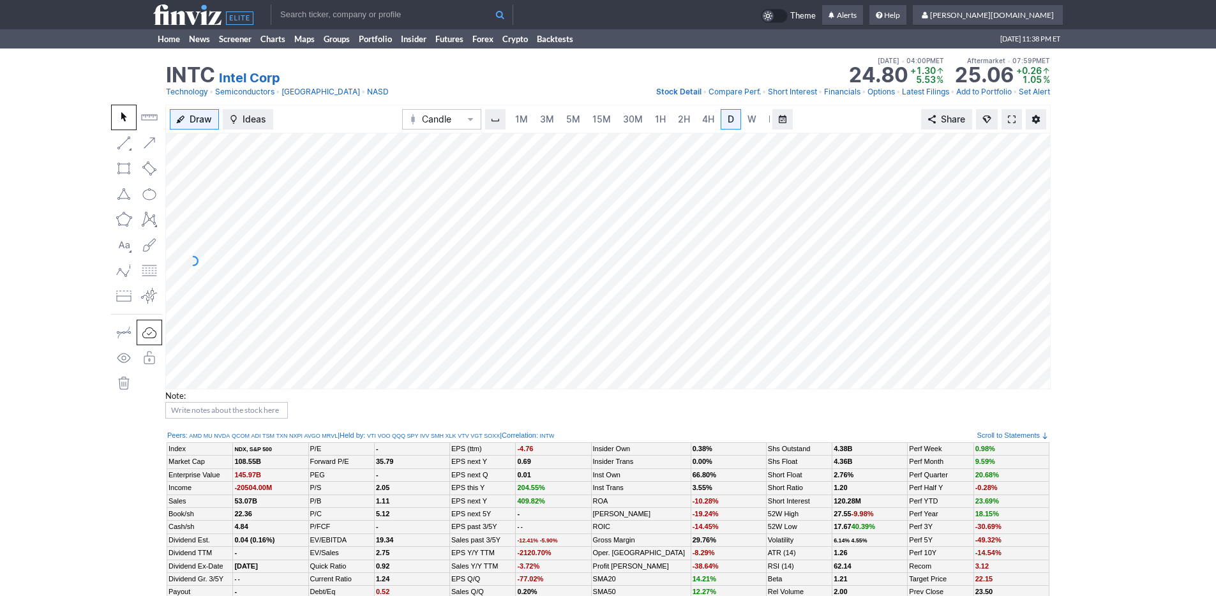
scroll to position [0, 13]
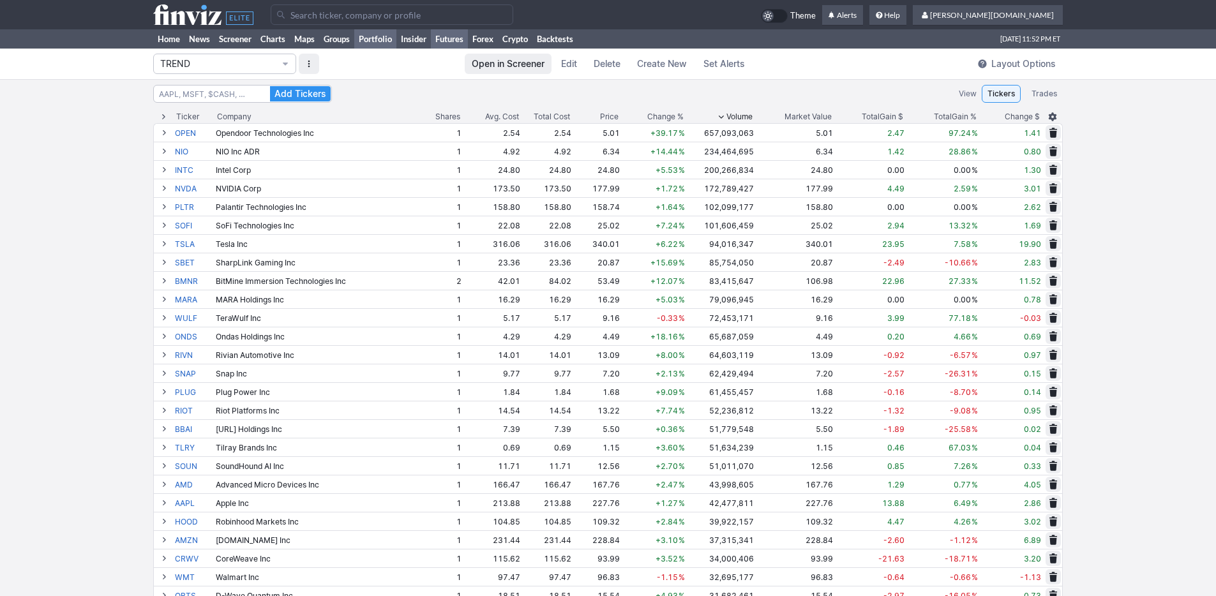
click at [456, 41] on link "Futures" at bounding box center [449, 38] width 37 height 19
